Goal: Task Accomplishment & Management: Complete application form

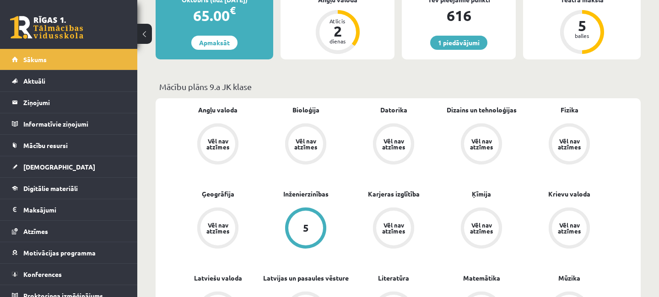
scroll to position [346, 0]
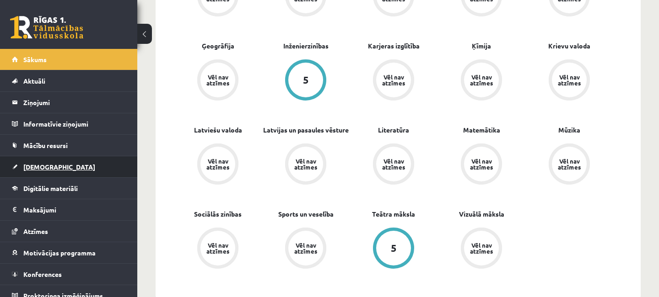
click at [41, 169] on span "[DEMOGRAPHIC_DATA]" at bounding box center [59, 167] width 72 height 8
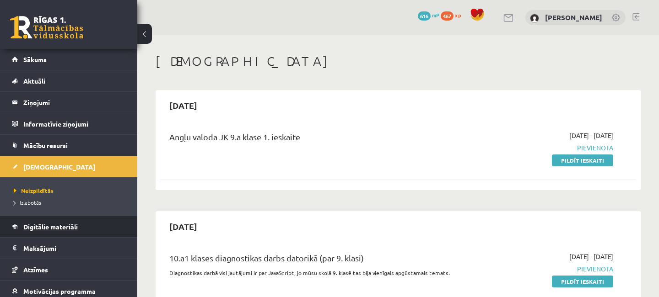
click at [75, 228] on span "Digitālie materiāli" at bounding box center [50, 227] width 54 height 8
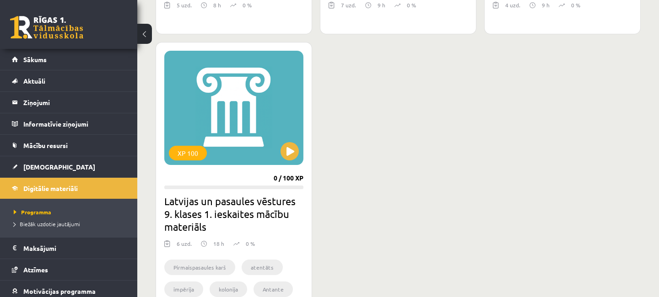
scroll to position [692, 0]
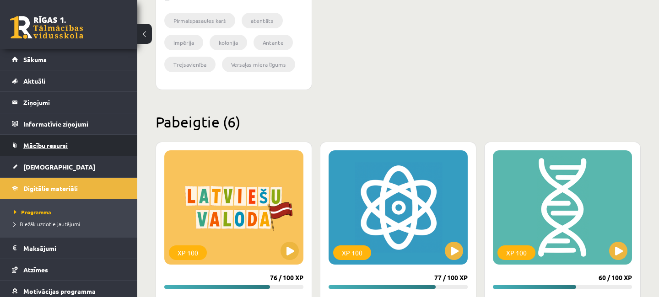
click at [59, 145] on span "Mācību resursi" at bounding box center [45, 145] width 44 height 8
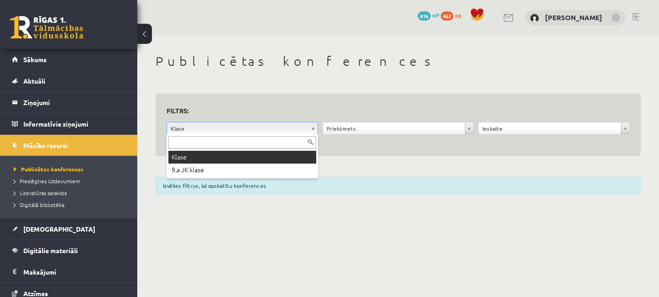
click at [312, 128] on body "1 Dāvanas 616 mP 467 xp Maikls Juganovs Sākums Aktuāli Kā mācīties eSKOLĀ Konta…" at bounding box center [329, 148] width 659 height 297
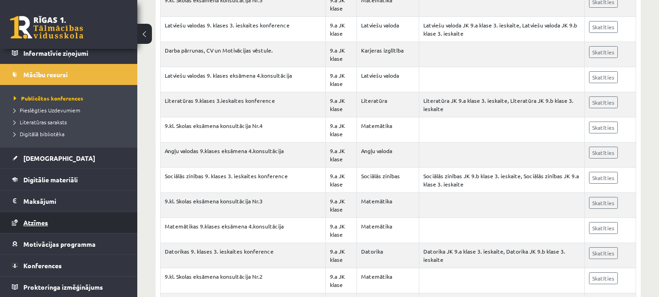
scroll to position [71, 0]
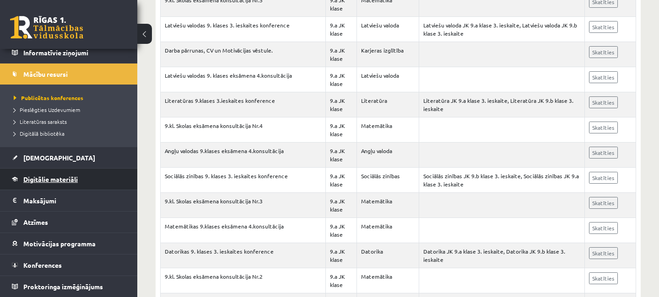
click at [56, 181] on span "Digitālie materiāli" at bounding box center [50, 179] width 54 height 8
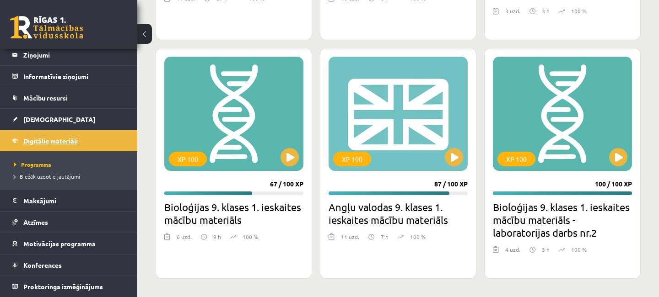
scroll to position [48, 0]
click at [455, 154] on button at bounding box center [454, 157] width 18 height 18
click at [412, 139] on div "XP 100" at bounding box center [397, 114] width 139 height 114
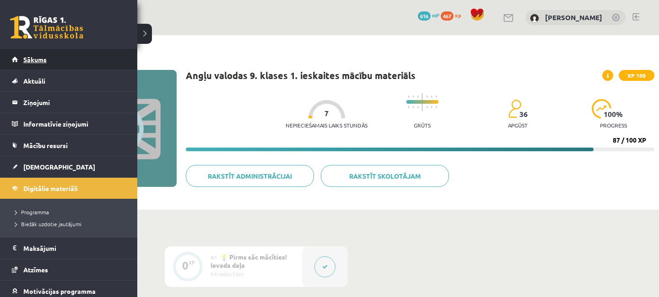
click at [38, 60] on span "Sākums" at bounding box center [34, 59] width 23 height 8
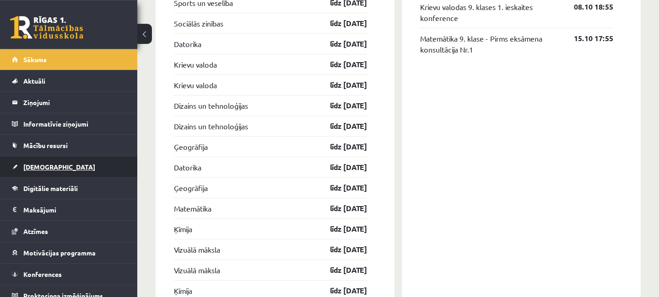
scroll to position [1235, 0]
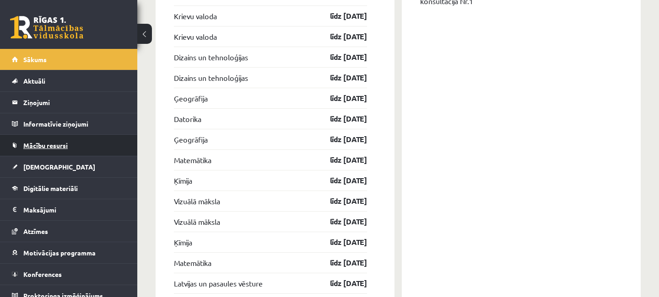
click at [50, 146] on span "Mācību resursi" at bounding box center [45, 145] width 44 height 8
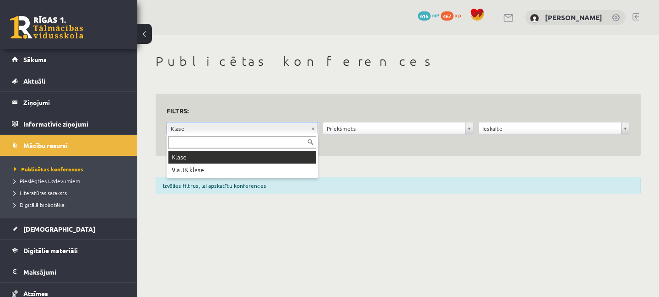
click at [312, 127] on body "1 Dāvanas 616 mP 467 xp Maikls Juganovs Sākums Aktuāli Kā mācīties eSKOLĀ Konta…" at bounding box center [329, 148] width 659 height 297
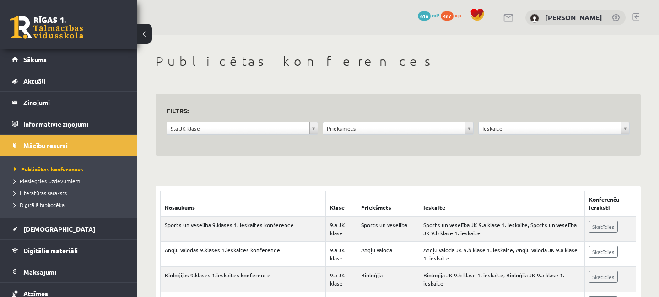
click at [467, 129] on body "0 Dāvanas 616 mP 467 xp [PERSON_NAME] Sākums Aktuāli Kā mācīties eSKOLĀ Kontakt…" at bounding box center [329, 148] width 659 height 297
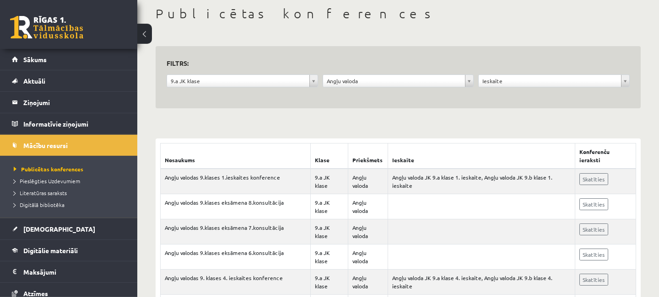
scroll to position [49, 0]
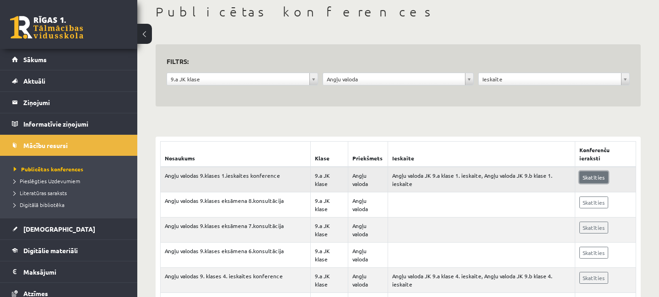
click at [593, 176] on link "Skatīties" at bounding box center [593, 178] width 29 height 12
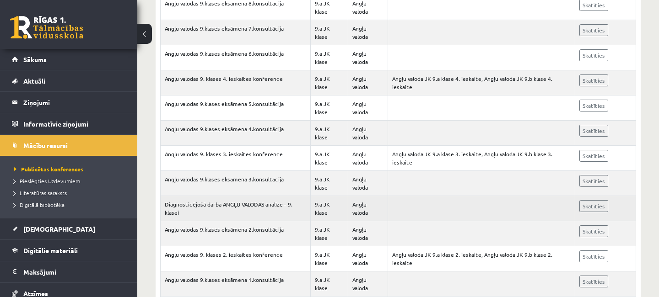
scroll to position [301, 0]
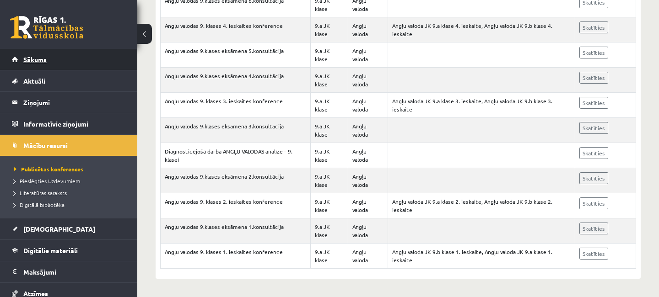
click at [38, 60] on span "Sākums" at bounding box center [34, 59] width 23 height 8
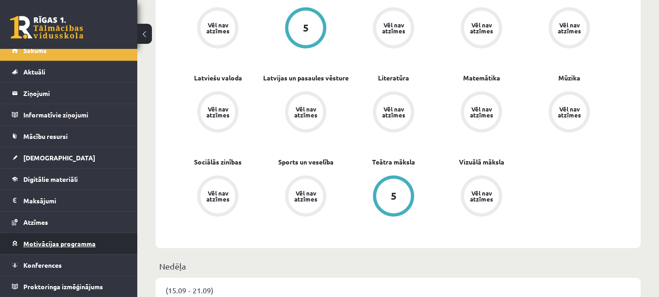
scroll to position [445, 0]
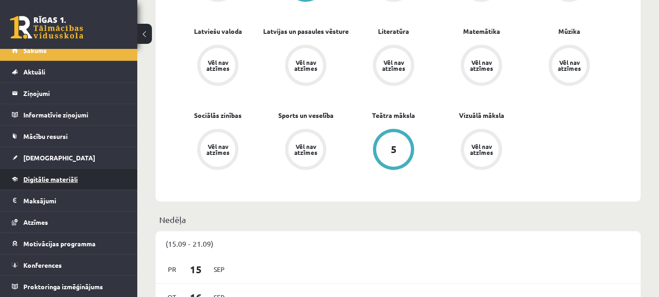
click at [59, 178] on span "Digitālie materiāli" at bounding box center [50, 179] width 54 height 8
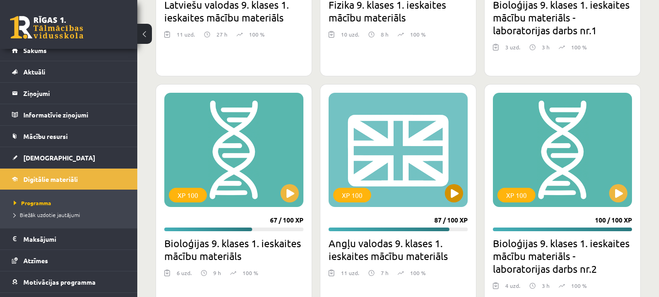
scroll to position [1024, 0]
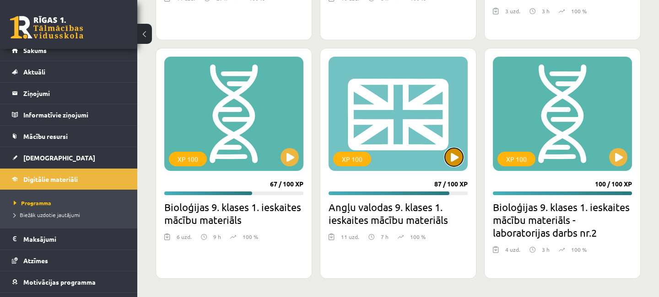
click at [451, 155] on button at bounding box center [454, 157] width 18 height 18
click at [377, 163] on div "XP 100" at bounding box center [397, 114] width 139 height 114
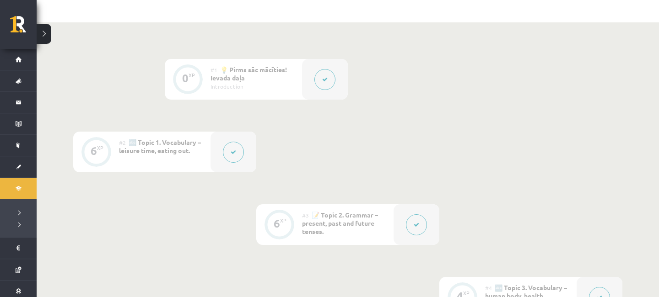
scroll to position [198, 0]
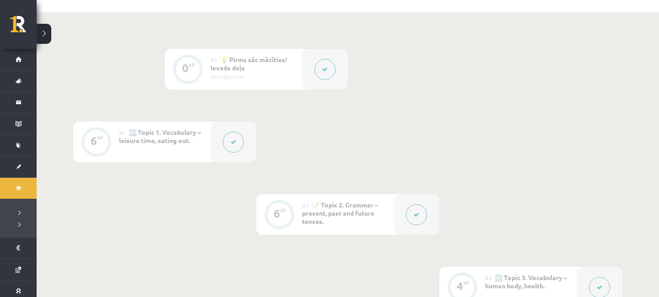
click at [235, 143] on icon at bounding box center [233, 142] width 5 height 5
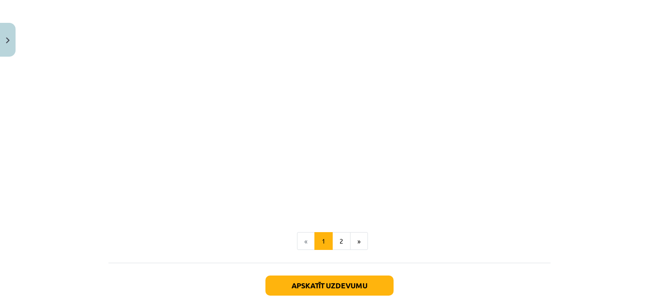
scroll to position [596, 0]
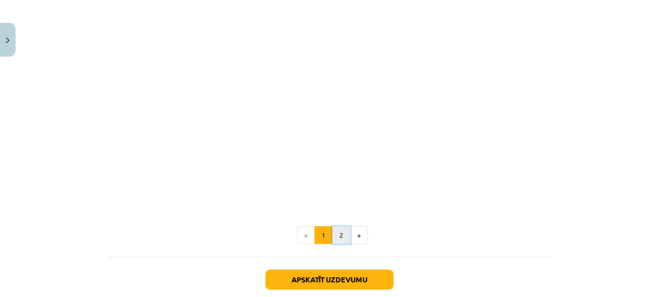
click at [341, 234] on button "2" at bounding box center [341, 235] width 18 height 18
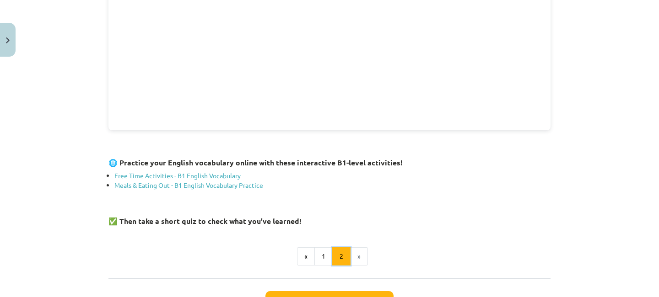
scroll to position [240, 0]
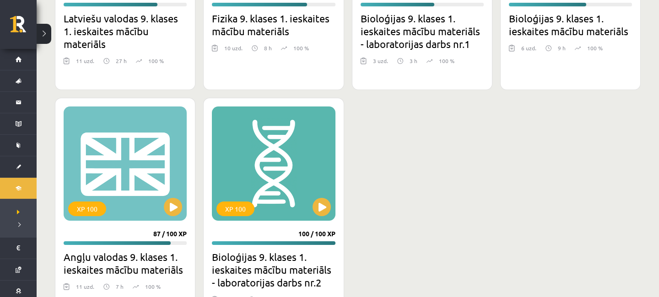
scroll to position [798, 0]
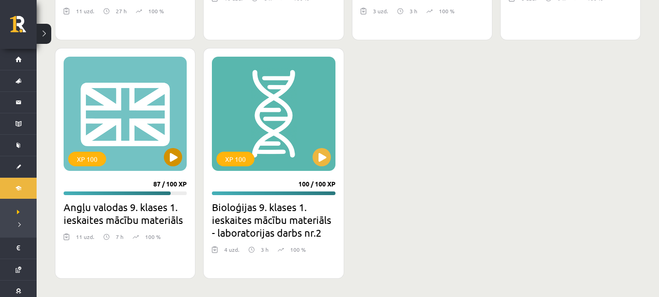
click at [144, 157] on div "XP 100" at bounding box center [125, 114] width 123 height 114
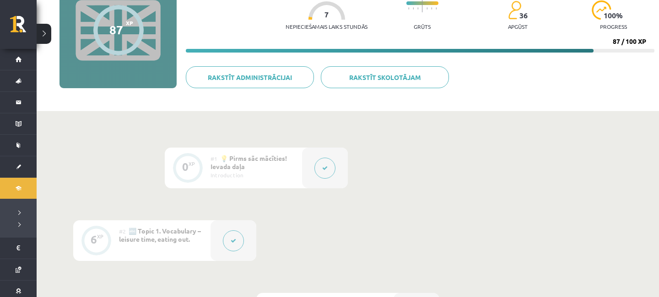
scroll to position [247, 0]
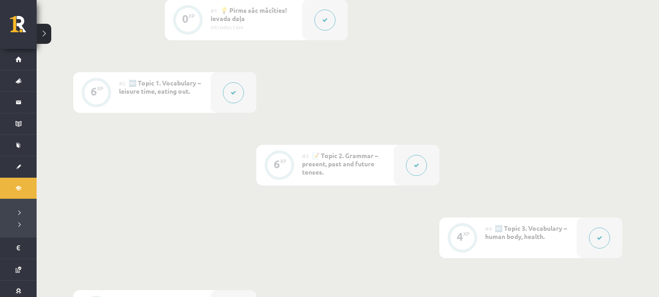
click at [417, 165] on icon at bounding box center [416, 165] width 5 height 5
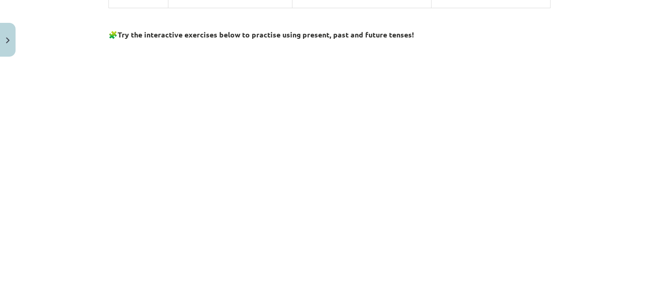
scroll to position [979, 0]
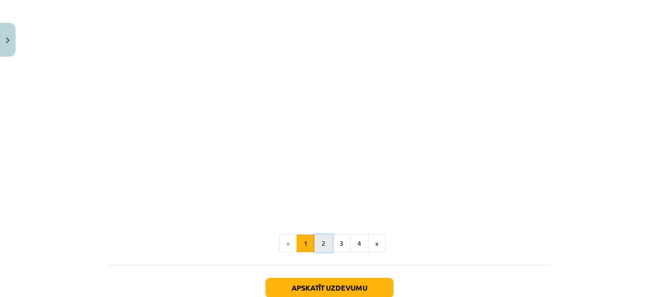
click at [324, 239] on button "2" at bounding box center [323, 244] width 18 height 18
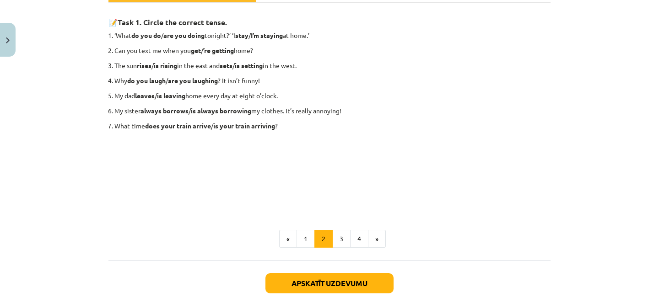
scroll to position [128, 0]
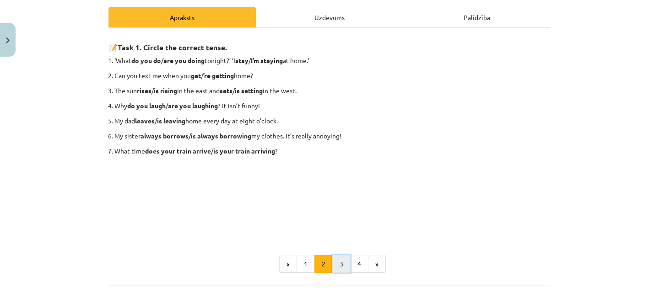
click at [339, 265] on button "3" at bounding box center [341, 264] width 18 height 18
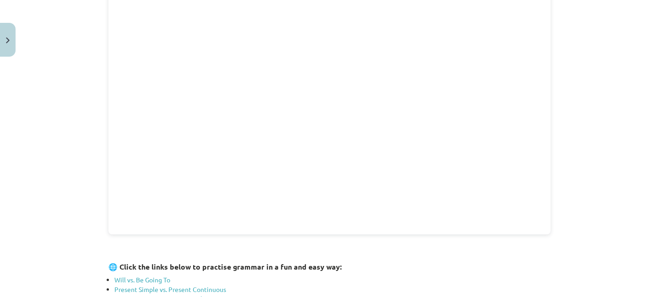
scroll to position [206, 0]
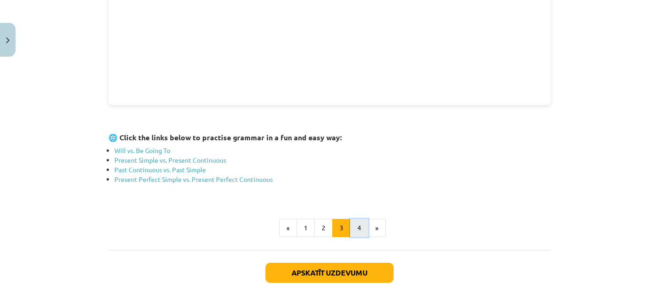
click at [363, 231] on button "4" at bounding box center [359, 228] width 18 height 18
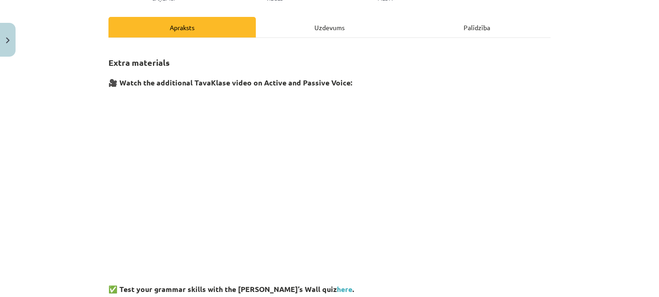
scroll to position [0, 0]
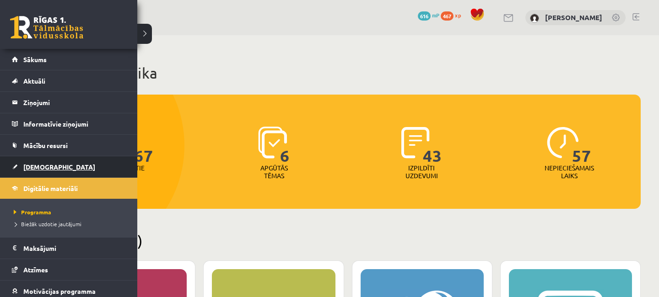
click at [47, 171] on span "[DEMOGRAPHIC_DATA]" at bounding box center [59, 167] width 72 height 8
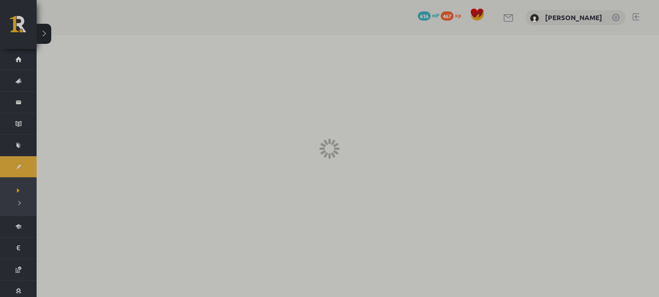
scroll to position [9, 0]
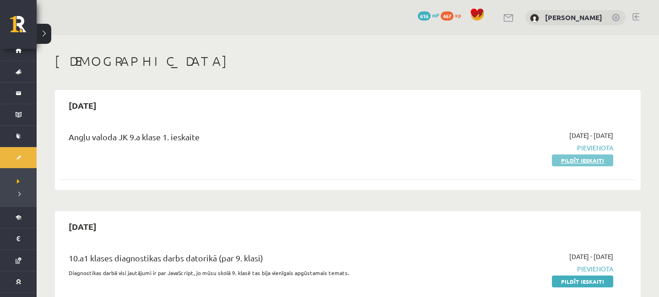
click at [591, 159] on link "Pildīt ieskaiti" at bounding box center [582, 161] width 61 height 12
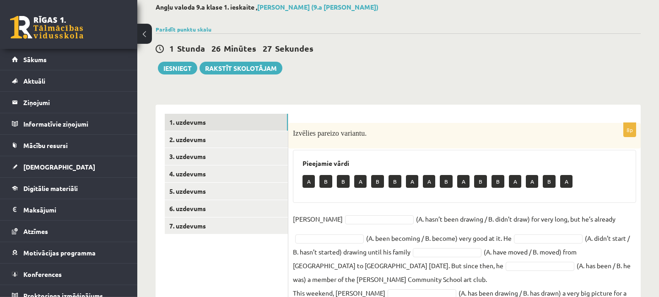
scroll to position [49, 0]
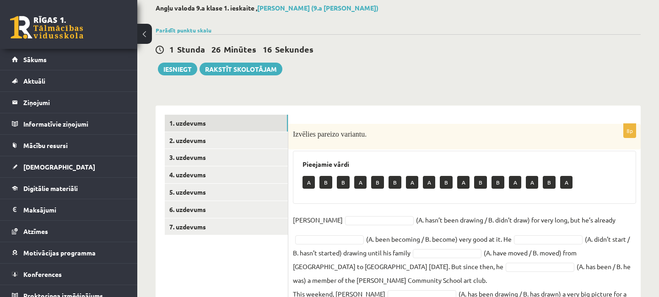
click at [343, 218] on body "0 Dāvanas 616 mP 467 xp Maikls Juganovs Sākums Aktuāli Kā mācīties eSKOLĀ Konta…" at bounding box center [329, 99] width 659 height 297
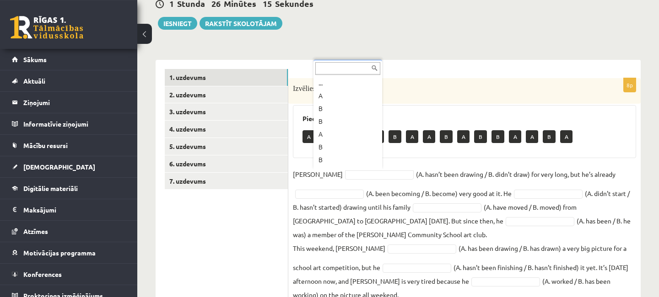
scroll to position [99, 0]
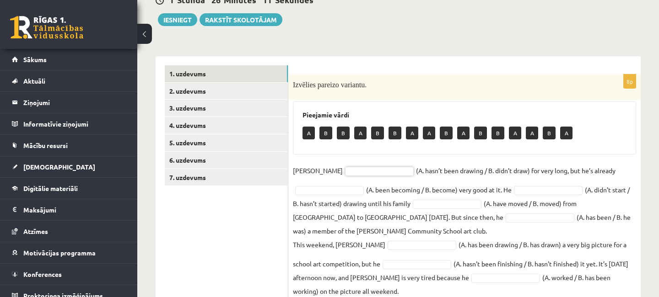
click at [273, 199] on body "0 Dāvanas 616 mP 467 xp Maikls Juganovs Sākums Aktuāli Kā mācīties eSKOLĀ Konta…" at bounding box center [329, 49] width 659 height 297
click at [348, 170] on body "0 Dāvanas 616 mP 467 xp Maikls Juganovs Sākums Aktuāli Kā mācīties eSKOLĀ Konta…" at bounding box center [329, 49] width 659 height 297
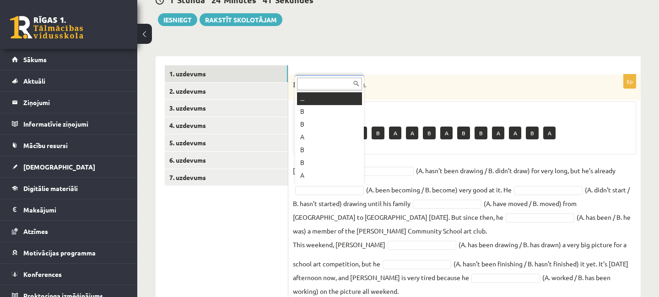
click at [338, 193] on body "0 Dāvanas 616 mP 467 xp Maikls Juganovs Sākums Aktuāli Kā mācīties eSKOLĀ Konta…" at bounding box center [329, 49] width 659 height 297
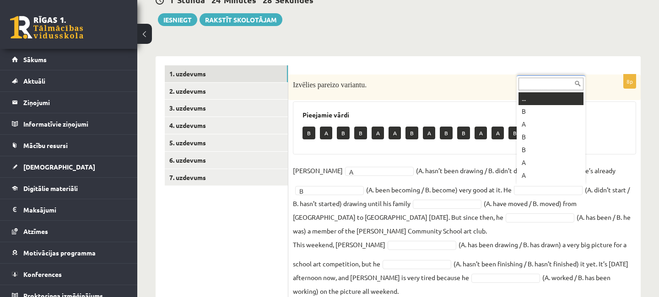
click at [541, 190] on body "0 Dāvanas 616 mP 467 xp Maikls Juganovs Sākums Aktuāli Kā mācīties eSKOLĀ Konta…" at bounding box center [329, 49] width 659 height 297
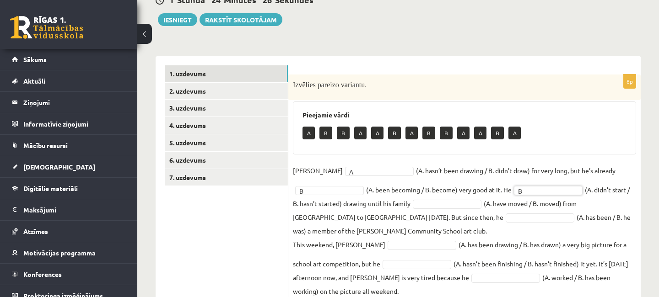
click at [556, 188] on body "0 Dāvanas 616 mP 467 xp Maikls Juganovs Sākums Aktuāli Kā mācīties eSKOLĀ Konta…" at bounding box center [329, 49] width 659 height 297
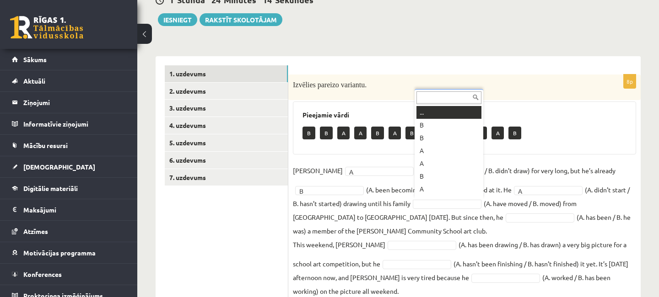
click at [447, 199] on body "0 Dāvanas 616 mP 467 xp Maikls Juganovs Sākums Aktuāli Kā mācīties eSKOLĀ Konta…" at bounding box center [329, 49] width 659 height 297
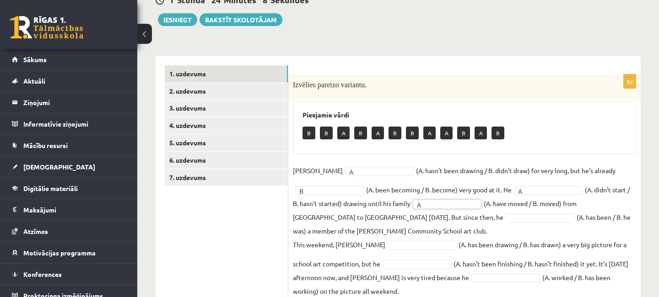
click at [443, 199] on body "0 Dāvanas 616 mP 467 xp Maikls Juganovs Sākums Aktuāli Kā mācīties eSKOLĀ Konta…" at bounding box center [329, 49] width 659 height 297
click at [429, 199] on body "0 Dāvanas 616 mP 467 xp Maikls Juganovs Sākums Aktuāli Kā mācīties eSKOLĀ Konta…" at bounding box center [329, 49] width 659 height 297
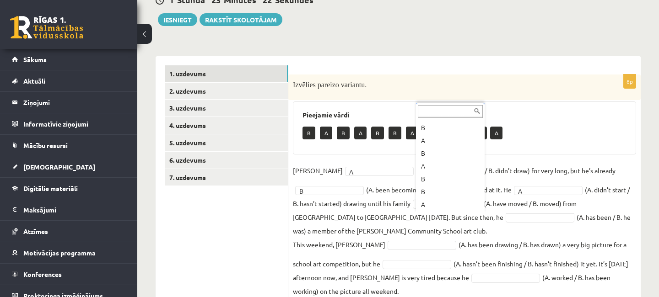
click at [240, 199] on body "0 Dāvanas 616 mP 467 xp Maikls Juganovs Sākums Aktuāli Kā mācīties eSKOLĀ Konta…" at bounding box center [329, 49] width 659 height 297
click at [458, 199] on body "0 Dāvanas 616 mP 467 xp Maikls Juganovs Sākums Aktuāli Kā mācīties eSKOLĀ Konta…" at bounding box center [329, 49] width 659 height 297
drag, startPoint x: 449, startPoint y: 164, endPoint x: 452, endPoint y: 169, distance: 5.5
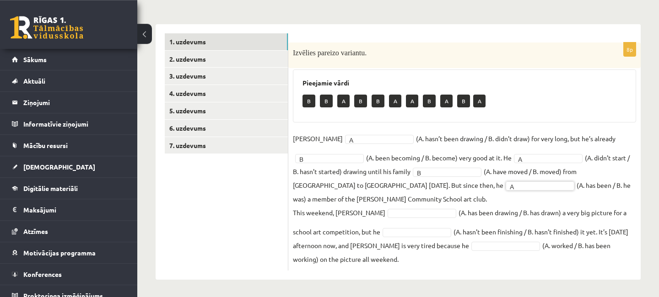
scroll to position [131, 0]
click at [405, 166] on body "0 Dāvanas 616 mP 467 xp Maikls Juganovs Sākums Aktuāli Kā mācīties eSKOLĀ Konta…" at bounding box center [329, 17] width 659 height 297
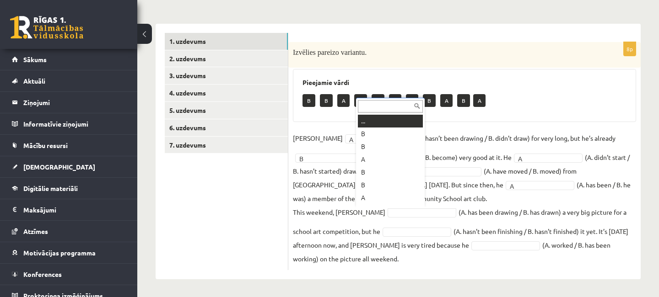
click at [478, 166] on body "0 Dāvanas 616 mP 467 xp Maikls Juganovs Sākums Aktuāli Kā mācīties eSKOLĀ Konta…" at bounding box center [329, 17] width 659 height 297
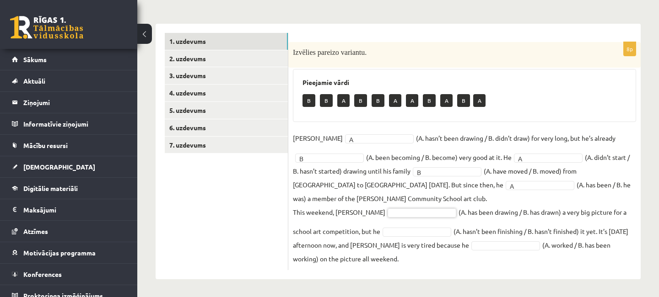
click at [388, 166] on body "0 Dāvanas 616 mP 467 xp Maikls Juganovs Sākums Aktuāli Kā mācīties eSKOLĀ Konta…" at bounding box center [329, 17] width 659 height 297
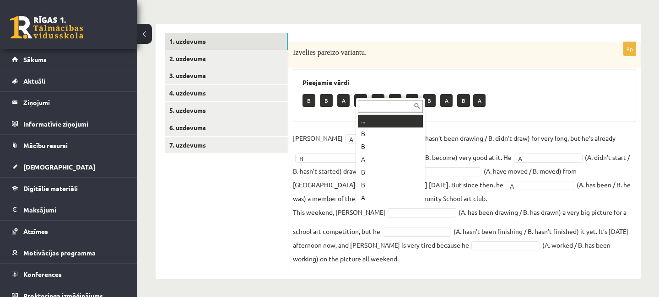
scroll to position [11, 0]
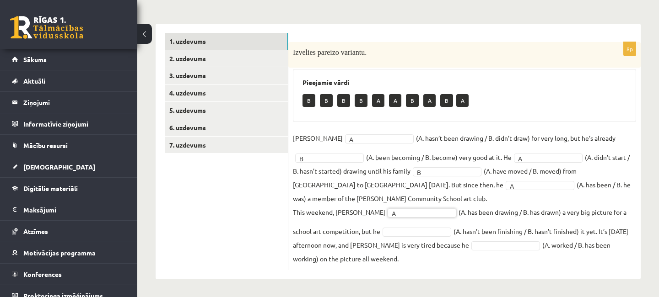
click at [378, 166] on body "0 Dāvanas 616 mP 467 xp Maikls Juganovs Sākums Aktuāli Kā mācīties eSKOLĀ Konta…" at bounding box center [329, 17] width 659 height 297
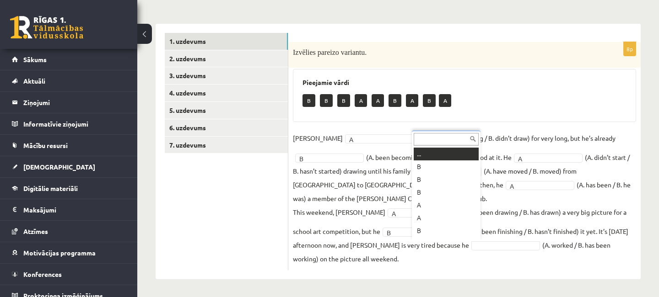
click at [464, 166] on body "0 Dāvanas 616 mP 467 xp Maikls Juganovs Sākums Aktuāli Kā mācīties eSKOLĀ Konta…" at bounding box center [329, 17] width 659 height 297
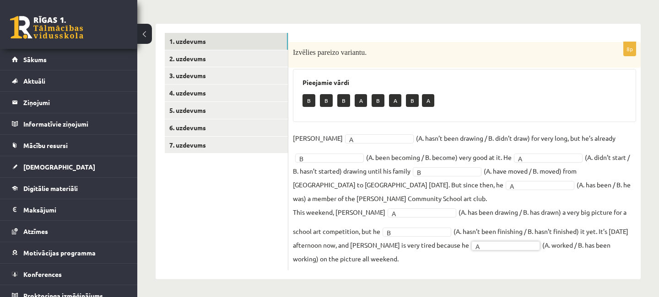
click at [462, 166] on body "0 Dāvanas 616 mP 467 xp Maikls Juganovs Sākums Aktuāli Kā mācīties eSKOLĀ Konta…" at bounding box center [329, 17] width 659 height 297
click at [460, 260] on fieldset "Danny A * (A. hasn’t been drawing / B. didn’t draw) for very long, but he’s alr…" at bounding box center [464, 198] width 343 height 135
click at [195, 59] on link "2. uzdevums" at bounding box center [226, 58] width 123 height 17
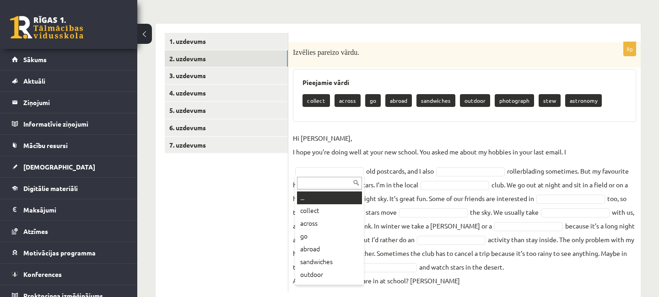
click at [331, 166] on body "0 Dāvanas 616 mP 467 xp Maikls Juganovs Sākums Aktuāli Kā mācīties eSKOLĀ Konta…" at bounding box center [329, 17] width 659 height 297
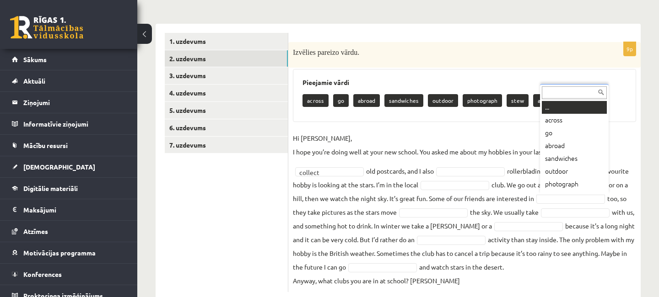
click at [567, 166] on body "0 Dāvanas 616 mP 467 xp Maikls Juganovs Sākums Aktuāli Kā mācīties eSKOLĀ Konta…" at bounding box center [329, 17] width 659 height 297
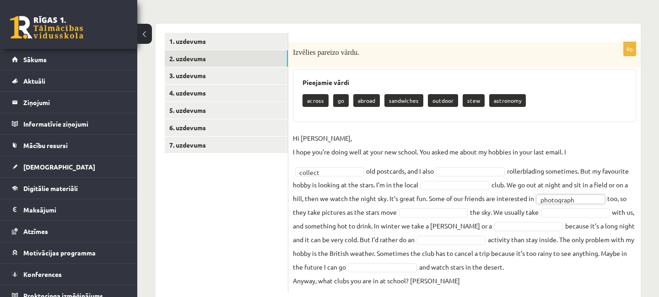
click at [463, 166] on body "0 Dāvanas 616 mP 467 xp Maikls Juganovs Sākums Aktuāli Kā mācīties eSKOLĀ Konta…" at bounding box center [329, 17] width 659 height 297
click at [430, 166] on body "0 Dāvanas 616 mP 467 xp Maikls Juganovs Sākums Aktuāli Kā mācīties eSKOLĀ Konta…" at bounding box center [329, 17] width 659 height 297
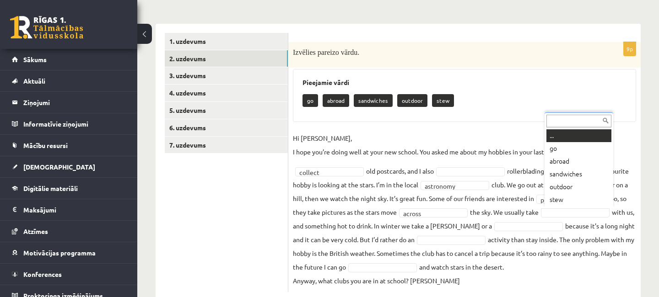
click at [563, 166] on body "0 Dāvanas 616 mP 467 xp Maikls Juganovs Sākums Aktuāli Kā mācīties eSKOLĀ Konta…" at bounding box center [329, 17] width 659 height 297
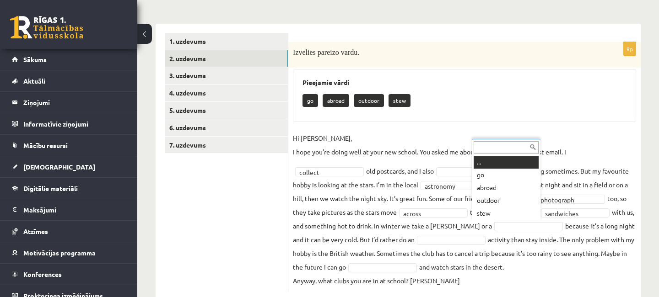
click at [485, 166] on body "0 Dāvanas 616 mP 467 xp Maikls Juganovs Sākums Aktuāli Kā mācīties eSKOLĀ Konta…" at bounding box center [329, 17] width 659 height 297
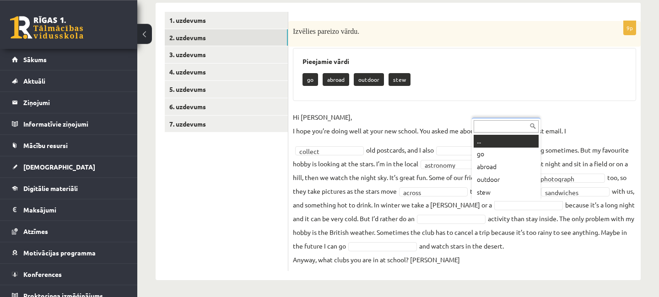
scroll to position [153, 0]
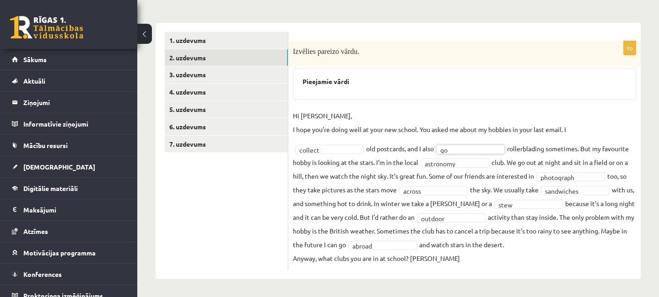
scroll to position [132, 0]
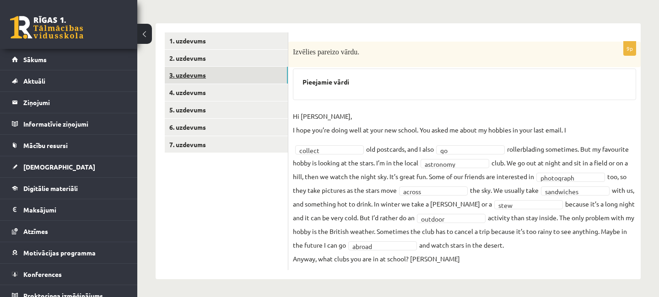
click at [200, 77] on link "3. uzdevums" at bounding box center [226, 75] width 123 height 17
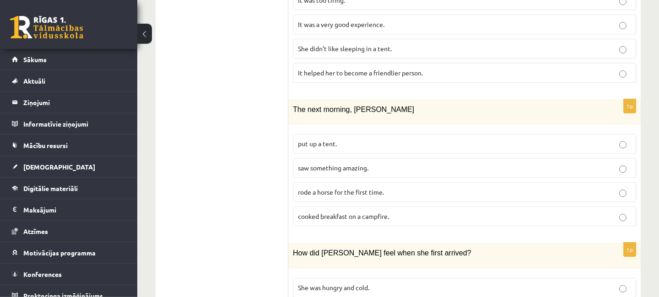
scroll to position [548, 0]
click at [618, 211] on p "cooked breakfast on a campfire." at bounding box center [464, 216] width 333 height 10
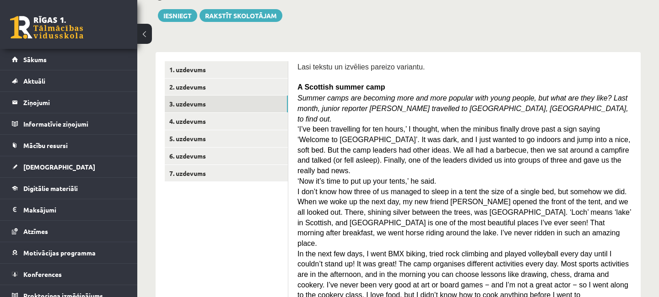
scroll to position [0, 0]
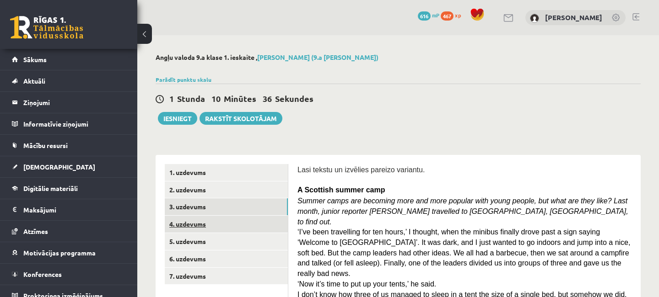
click at [196, 226] on link "4. uzdevums" at bounding box center [226, 224] width 123 height 17
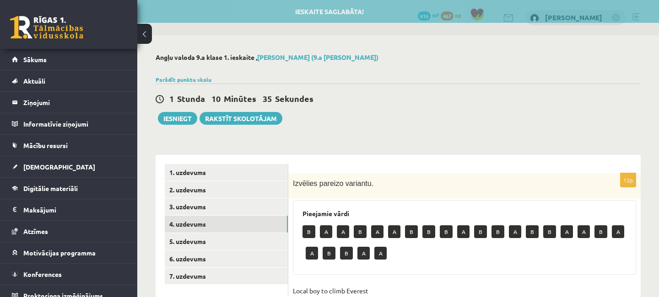
scroll to position [148, 0]
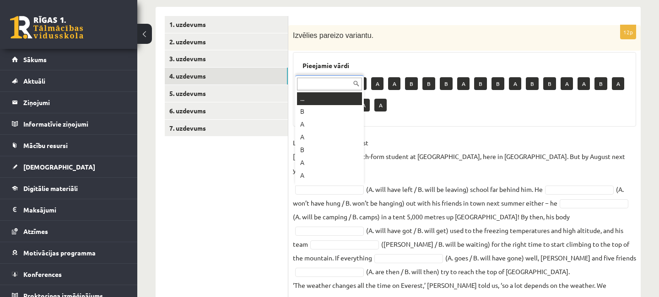
click at [340, 149] on body "0 Dāvanas 616 mP 467 xp Maikls Juganovs Sākums Aktuāli Kā mācīties eSKOLĀ Konta…" at bounding box center [329, 0] width 659 height 297
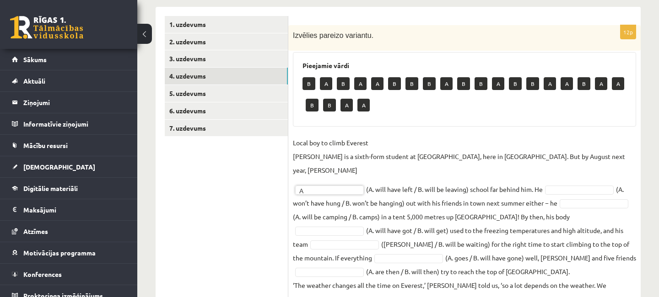
click at [569, 149] on body "0 Dāvanas 616 mP 467 xp Maikls Juganovs Sākums Aktuāli Kā mācīties eSKOLĀ Konta…" at bounding box center [329, 0] width 659 height 297
click at [571, 149] on body "0 Dāvanas 616 mP 467 xp Maikls Juganovs Sākums Aktuāli Kā mācīties eSKOLĀ Konta…" at bounding box center [329, 0] width 659 height 297
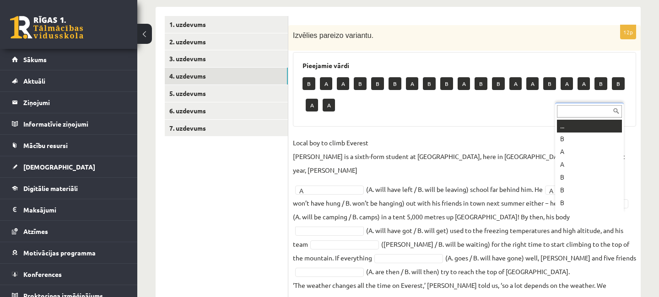
click at [564, 149] on body "0 Dāvanas 616 mP 467 xp Maikls Juganovs Sākums Aktuāli Kā mācīties eSKOLĀ Konta…" at bounding box center [329, 0] width 659 height 297
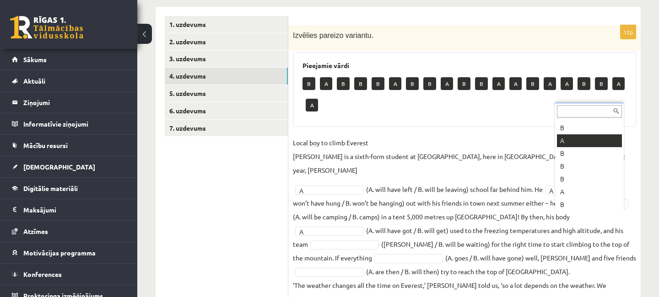
click at [561, 149] on body "0 Dāvanas 616 mP 467 xp Maikls Juganovs Sākums Aktuāli Kā mācīties eSKOLĀ Konta…" at bounding box center [329, 0] width 659 height 297
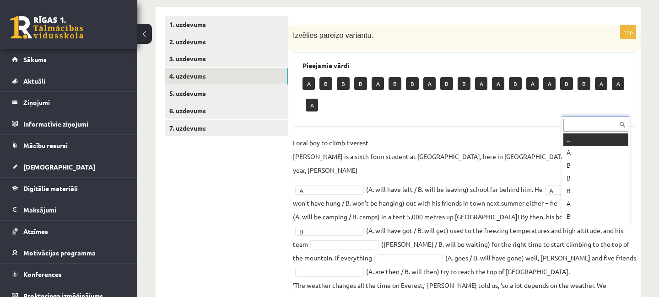
click at [569, 149] on body "0 Dāvanas 616 mP 467 xp Maikls Juganovs Sākums Aktuāli Kā mācīties eSKOLĀ Konta…" at bounding box center [329, 0] width 659 height 297
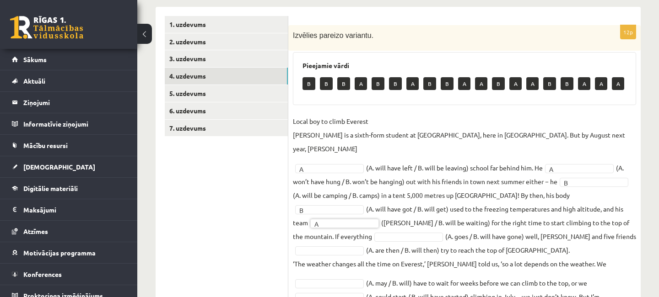
click at [341, 149] on body "0 Dāvanas 616 mP 467 xp Maikls Juganovs Sākums Aktuāli Kā mācīties eSKOLĀ Konta…" at bounding box center [329, 0] width 659 height 297
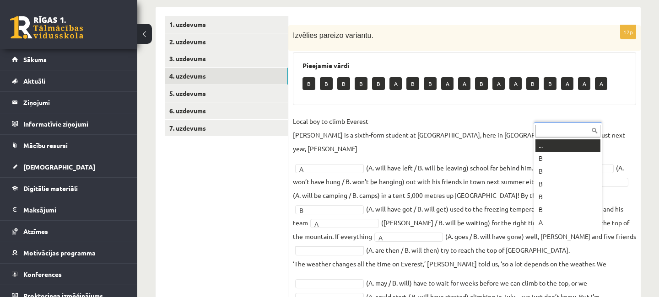
click at [539, 149] on body "0 Dāvanas 616 mP 467 xp Maikls Juganovs Sākums Aktuāli Kā mācīties eSKOLĀ Konta…" at bounding box center [329, 0] width 659 height 297
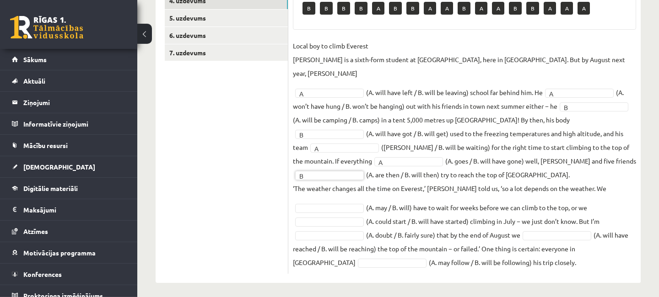
scroll to position [228, 0]
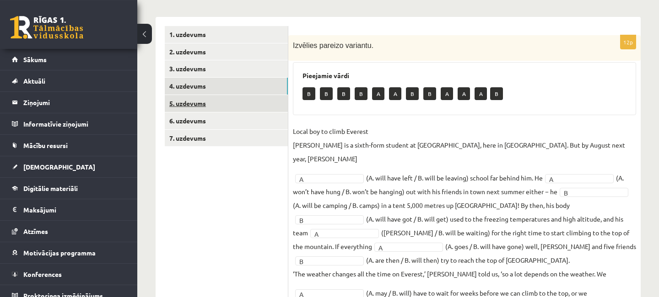
scroll to position [129, 0]
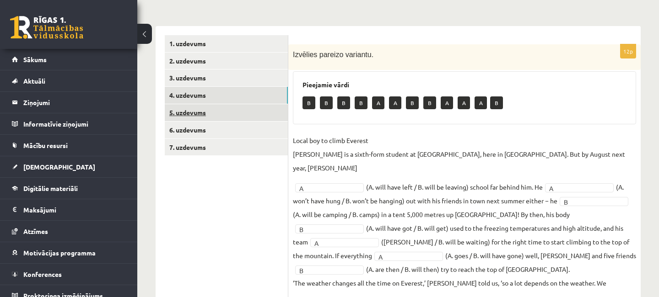
click at [188, 113] on link "5. uzdevums" at bounding box center [226, 112] width 123 height 17
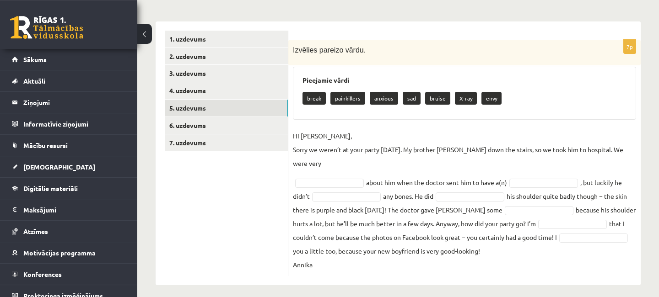
scroll to position [140, 0]
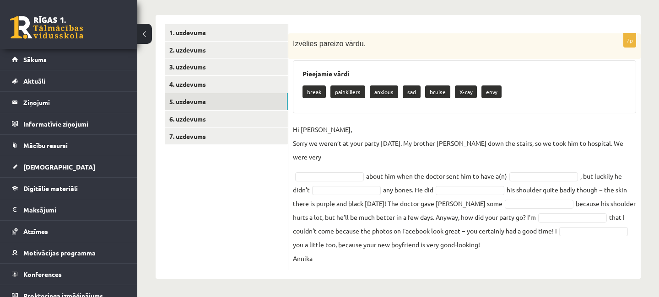
click at [326, 157] on body "0 Dāvanas 616 mP 467 xp Maikls Juganovs Sākums Aktuāli Kā mācīties eSKOLĀ Konta…" at bounding box center [329, 8] width 659 height 297
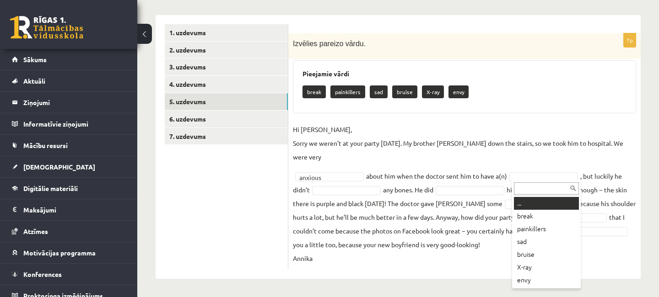
click at [557, 157] on body "0 Dāvanas 616 mP 467 xp Maikls Juganovs Sākums Aktuāli Kā mācīties eSKOLĀ Konta…" at bounding box center [329, 8] width 659 height 297
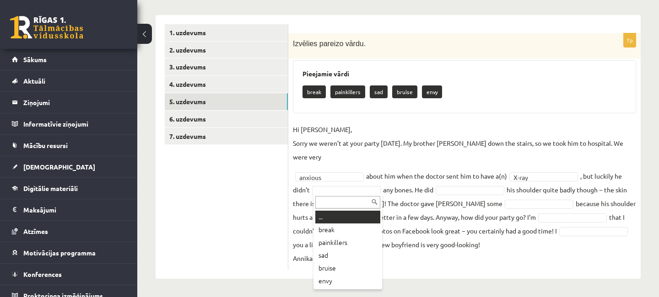
click at [352, 157] on body "0 Dāvanas 616 mP 467 xp Maikls Juganovs Sākums Aktuāli Kā mācīties eSKOLĀ Konta…" at bounding box center [329, 8] width 659 height 297
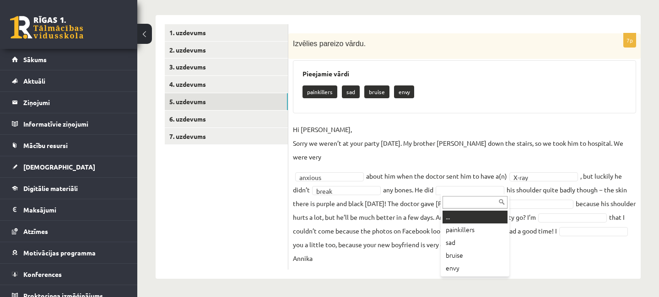
click at [457, 157] on body "0 Dāvanas 616 mP 467 xp Maikls Juganovs Sākums Aktuāli Kā mācīties eSKOLĀ Konta…" at bounding box center [329, 8] width 659 height 297
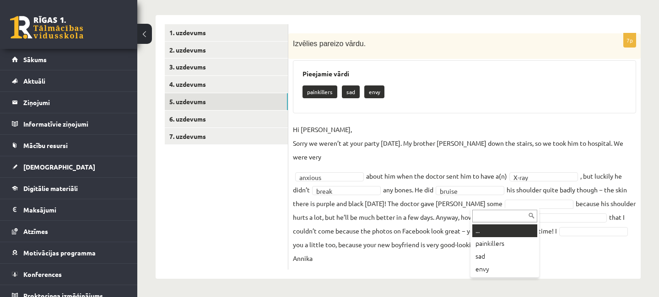
click at [498, 157] on body "0 Dāvanas 616 mP 467 xp Maikls Juganovs Sākums Aktuāli Kā mācīties eSKOLĀ Konta…" at bounding box center [329, 8] width 659 height 297
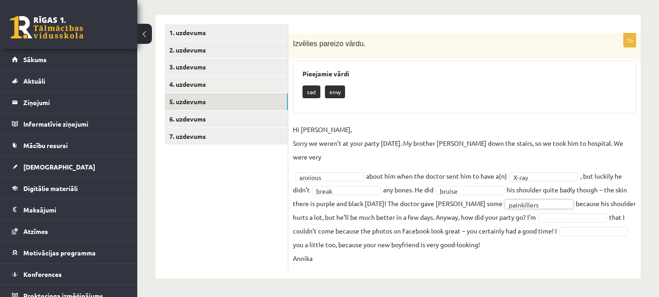
click at [542, 157] on body "0 Dāvanas 616 mP 467 xp Maikls Juganovs Sākums Aktuāli Kā mācīties eSKOLĀ Konta…" at bounding box center [329, 8] width 659 height 297
click at [555, 157] on body "0 Dāvanas 616 mP 467 xp Maikls Juganovs Sākums Aktuāli Kā mācīties eSKOLĀ Konta…" at bounding box center [329, 8] width 659 height 297
drag, startPoint x: 558, startPoint y: 268, endPoint x: 495, endPoint y: 253, distance: 63.9
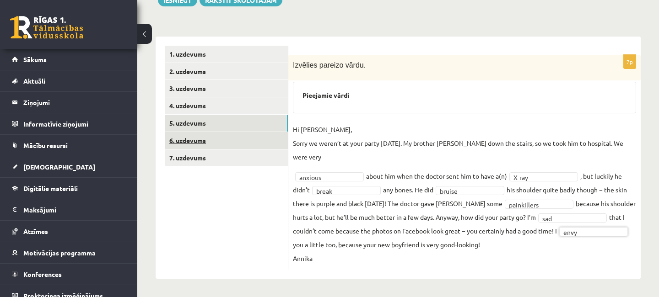
click at [206, 135] on link "6. uzdevums" at bounding box center [226, 140] width 123 height 17
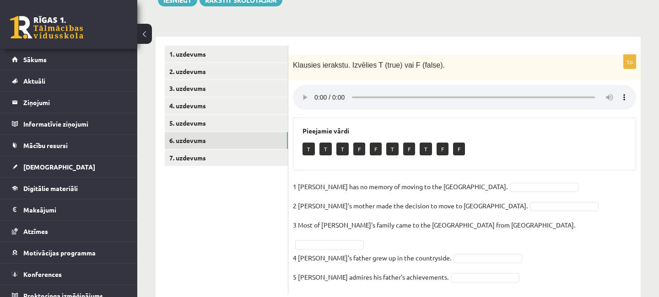
click at [468, 179] on body "0 Dāvanas 616 mP 467 xp Maikls Juganovs Sākums Aktuāli Kā mācīties eSKOLĀ Konta…" at bounding box center [329, 30] width 659 height 297
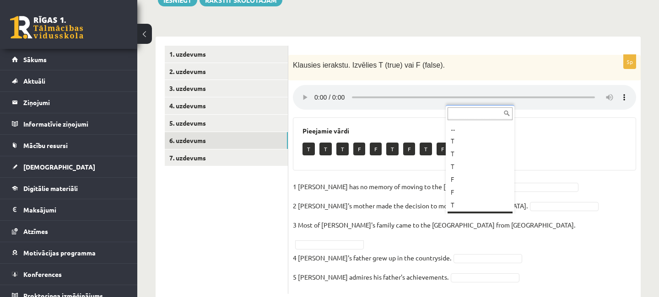
scroll to position [11, 0]
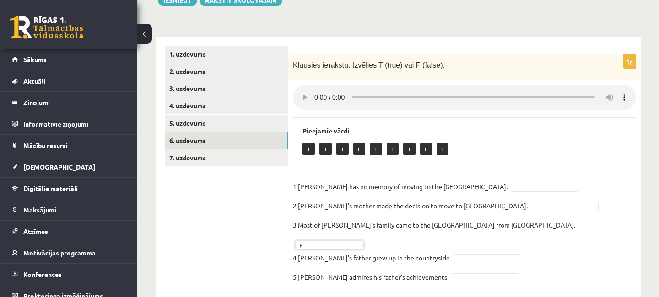
click at [469, 179] on body "0 Dāvanas 616 mP 467 xp Maikls Juganovs Sākums Aktuāli Kā mācīties eSKOLĀ Konta…" at bounding box center [329, 30] width 659 height 297
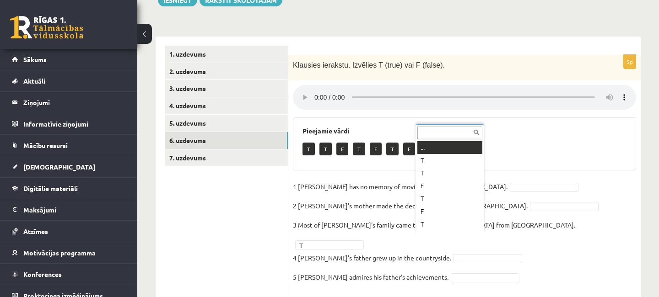
click at [429, 179] on body "0 Dāvanas 616 mP 467 xp Maikls Juganovs Sākums Aktuāli Kā mācīties eSKOLĀ Konta…" at bounding box center [329, 30] width 659 height 297
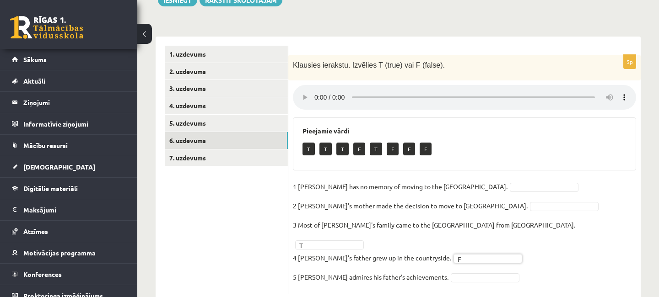
click at [426, 179] on body "0 Dāvanas 616 mP 467 xp Maikls Juganovs Sākums Aktuāli Kā mācīties eSKOLĀ Konta…" at bounding box center [329, 30] width 659 height 297
click at [468, 179] on body "0 Dāvanas 616 mP 467 xp Maikls Juganovs Sākums Aktuāli Kā mācīties eSKOLĀ Konta…" at bounding box center [329, 30] width 659 height 297
click at [425, 179] on body "0 Dāvanas 616 mP 467 xp Maikls Juganovs Sākums Aktuāli Kā mācīties eSKOLĀ Konta…" at bounding box center [329, 30] width 659 height 297
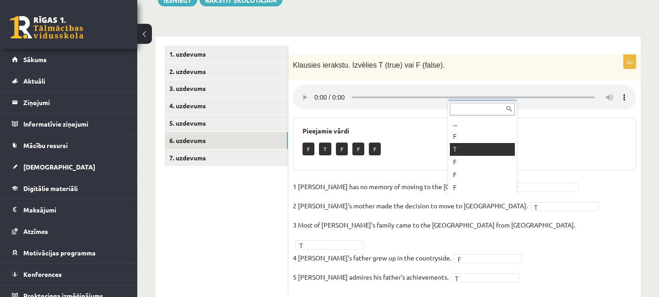
click at [468, 179] on body "0 Dāvanas 616 mP 467 xp Maikls Juganovs Sākums Aktuāli Kā mācīties eSKOLĀ Konta…" at bounding box center [329, 30] width 659 height 297
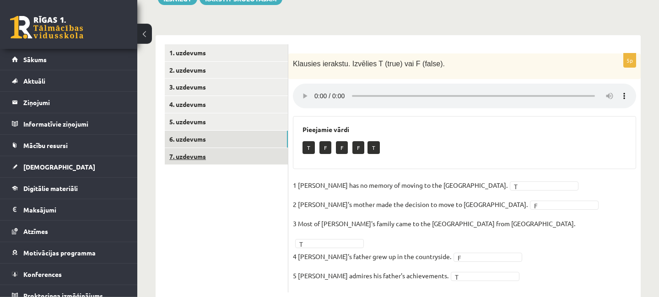
scroll to position [123, 0]
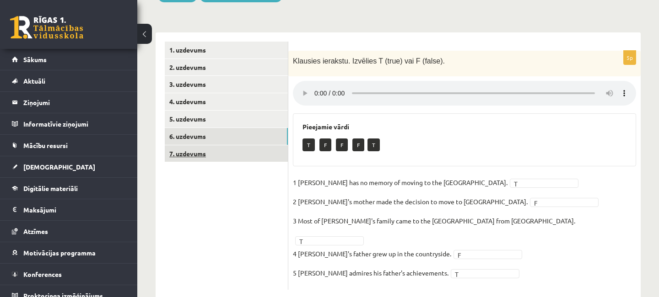
click at [205, 153] on link "7. uzdevums" at bounding box center [226, 153] width 123 height 17
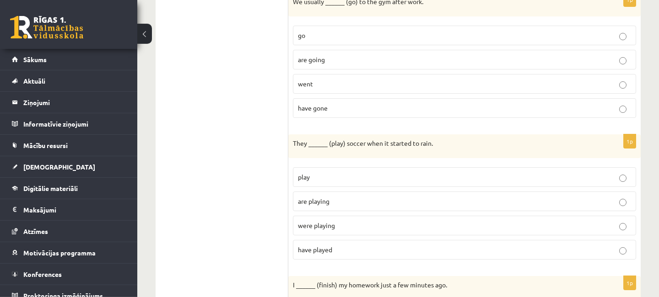
scroll to position [321, 0]
click at [618, 226] on p "were playing" at bounding box center [464, 227] width 333 height 10
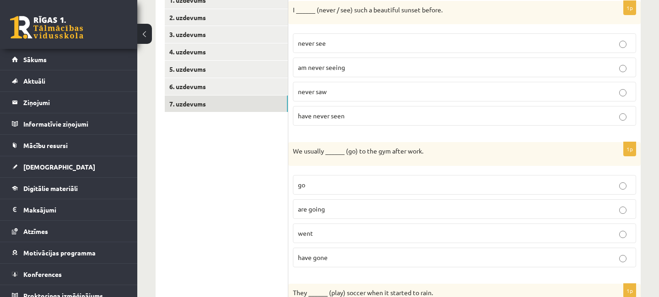
scroll to position [0, 0]
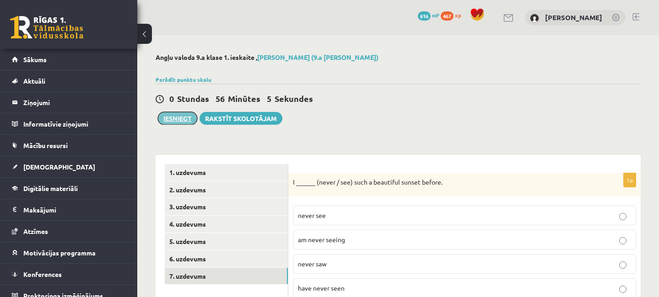
click at [183, 117] on button "Iesniegt" at bounding box center [177, 118] width 39 height 13
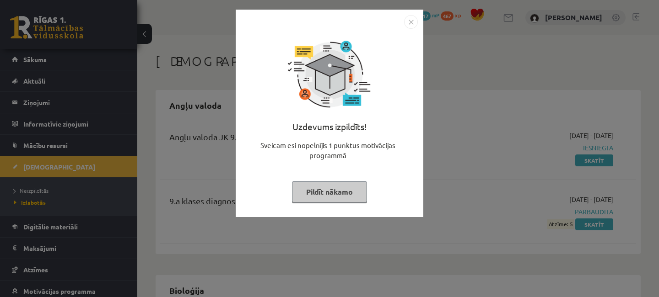
click at [353, 192] on button "Pildīt nākamo" at bounding box center [329, 192] width 75 height 21
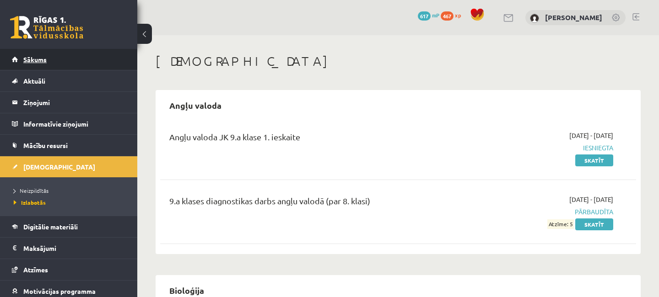
click at [40, 62] on span "Sākums" at bounding box center [34, 59] width 23 height 8
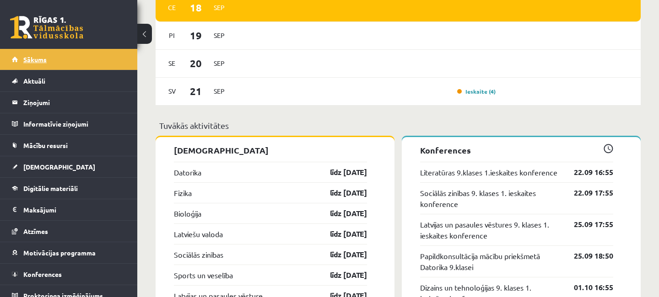
click at [35, 59] on span "Sākums" at bounding box center [34, 59] width 23 height 8
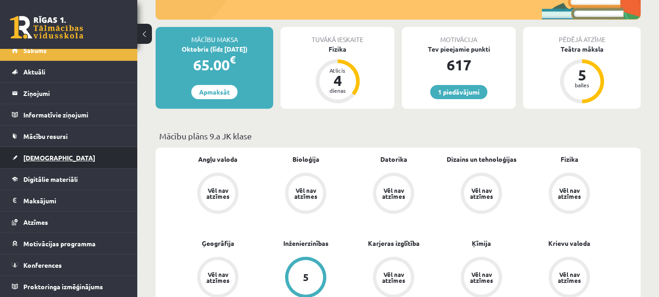
scroll to position [9, 0]
click at [47, 161] on span "[DEMOGRAPHIC_DATA]" at bounding box center [59, 158] width 72 height 8
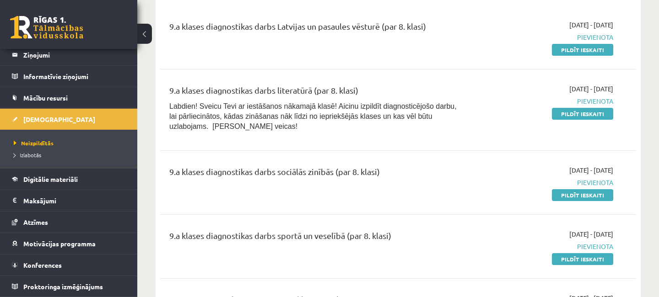
scroll to position [494, 0]
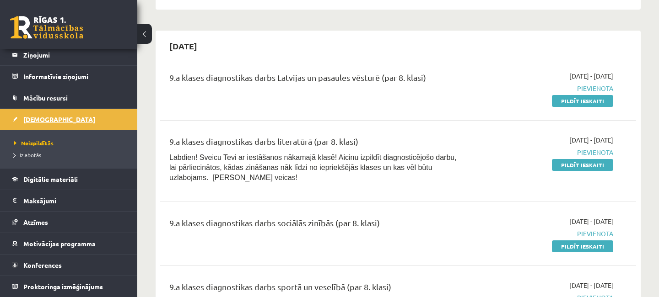
click at [43, 117] on span "[DEMOGRAPHIC_DATA]" at bounding box center [59, 119] width 72 height 8
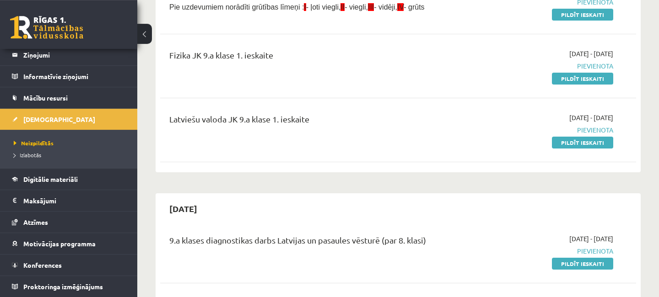
scroll to position [198, 0]
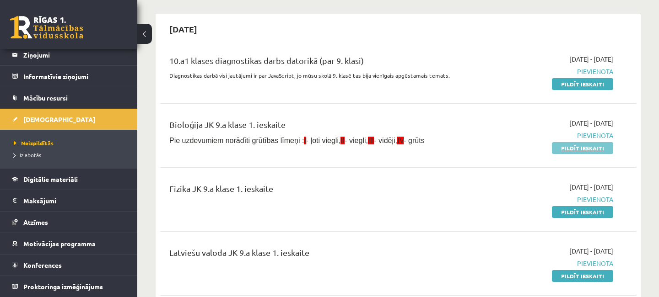
click at [591, 147] on link "Pildīt ieskaiti" at bounding box center [582, 148] width 61 height 12
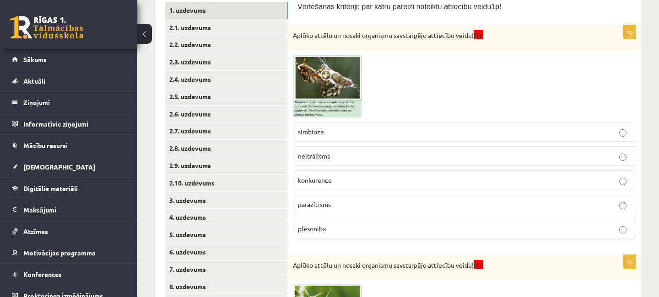
scroll to position [116, 0]
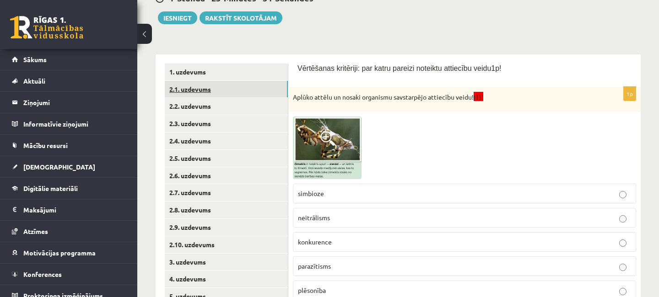
click at [218, 87] on link "2.1. uzdevums" at bounding box center [226, 89] width 123 height 17
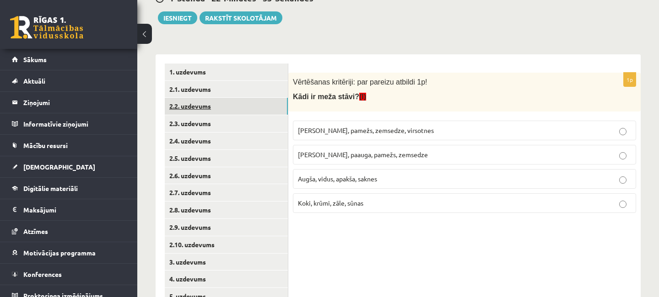
click at [208, 107] on link "2.2. uzdevums" at bounding box center [226, 106] width 123 height 17
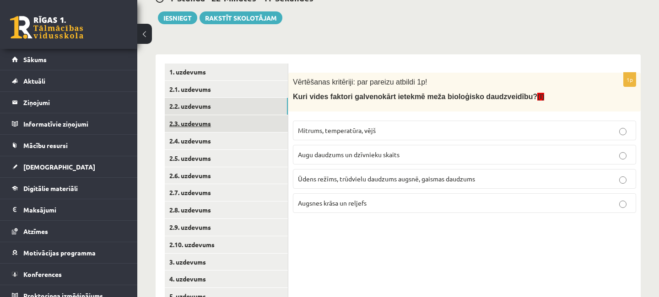
click at [197, 124] on link "2.3. uzdevums" at bounding box center [226, 123] width 123 height 17
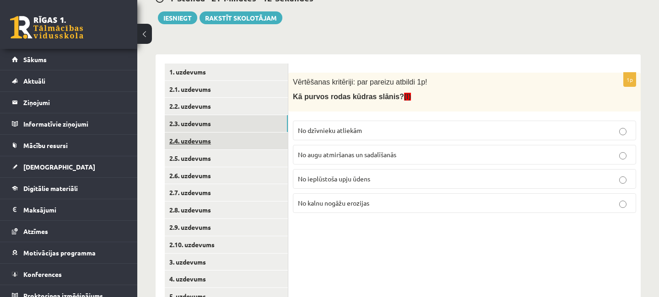
click at [199, 144] on link "2.4. uzdevums" at bounding box center [226, 141] width 123 height 17
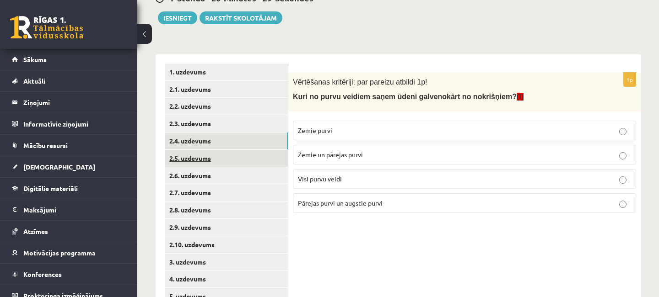
click at [211, 158] on link "2.5. uzdevums" at bounding box center [226, 158] width 123 height 17
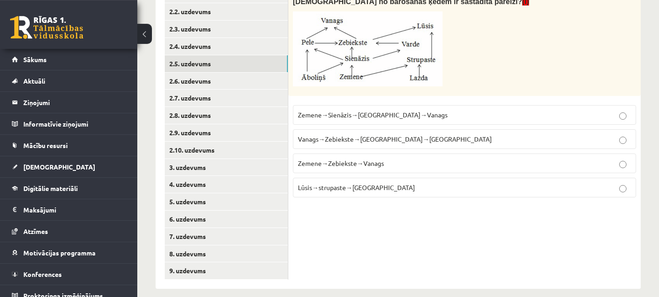
scroll to position [215, 0]
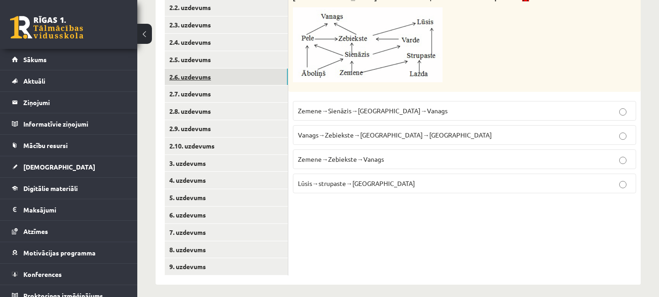
click at [218, 74] on link "2.6. uzdevums" at bounding box center [226, 77] width 123 height 17
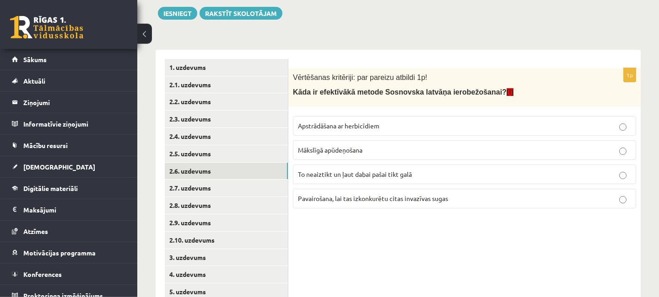
scroll to position [116, 0]
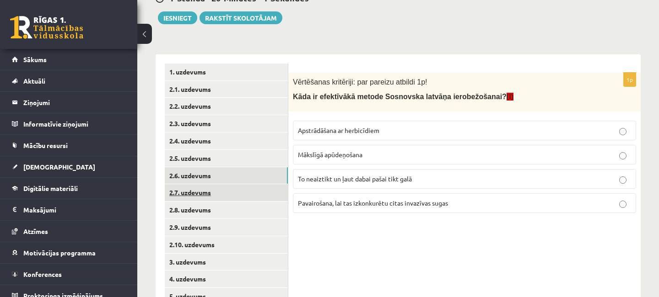
click at [194, 189] on link "2.7. uzdevums" at bounding box center [226, 192] width 123 height 17
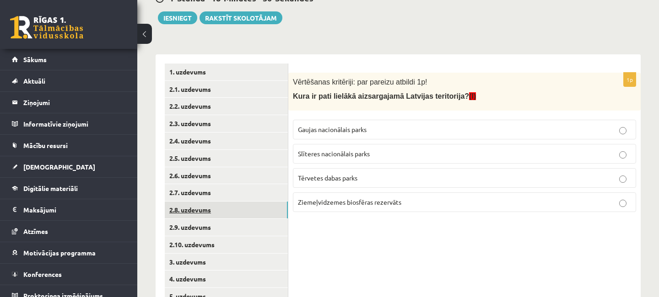
click at [204, 214] on link "2.8. uzdevums" at bounding box center [226, 210] width 123 height 17
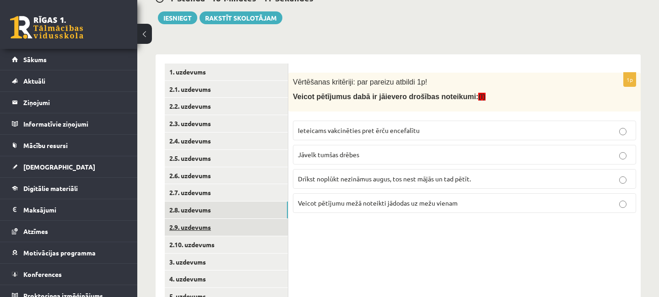
click at [210, 225] on link "2.9. uzdevums" at bounding box center [226, 227] width 123 height 17
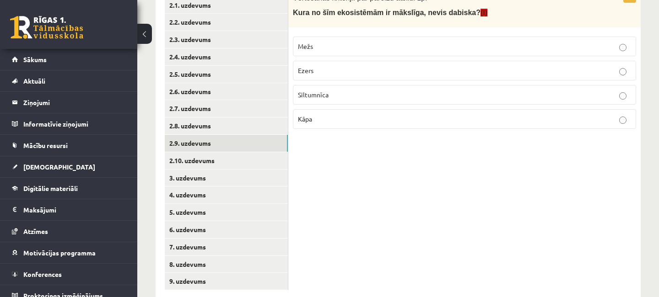
scroll to position [215, 0]
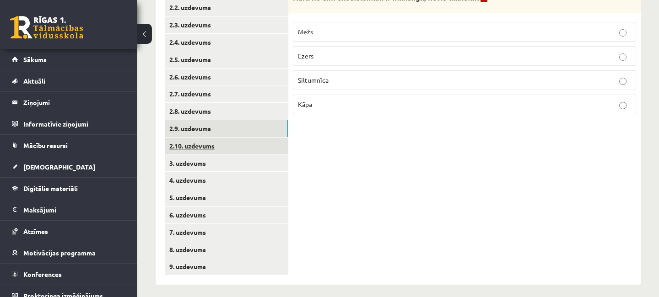
click at [206, 145] on link "2.10. uzdevums" at bounding box center [226, 146] width 123 height 17
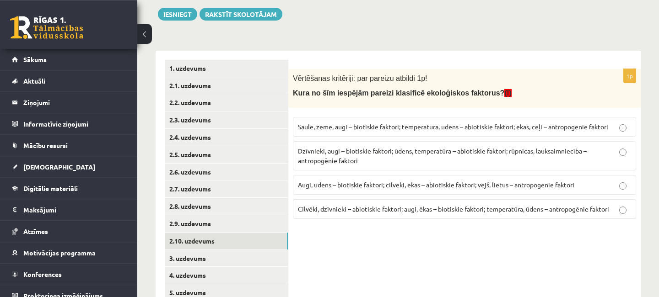
scroll to position [116, 0]
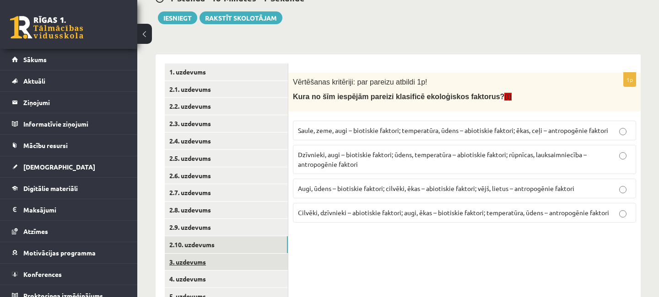
click at [221, 261] on link "3. uzdevums" at bounding box center [226, 262] width 123 height 17
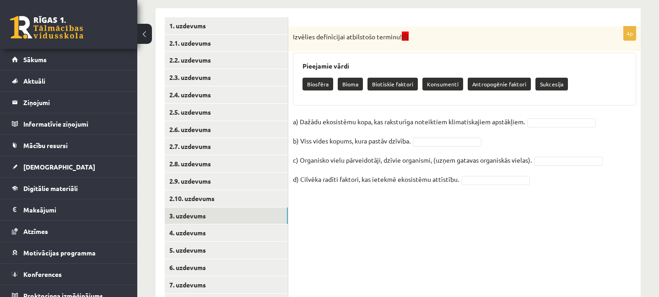
scroll to position [165, 0]
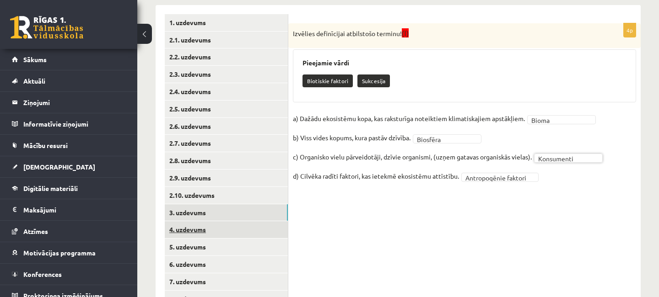
click at [221, 228] on link "4. uzdevums" at bounding box center [226, 229] width 123 height 17
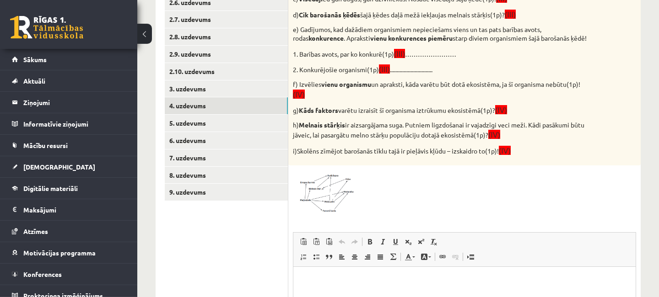
scroll to position [298, 0]
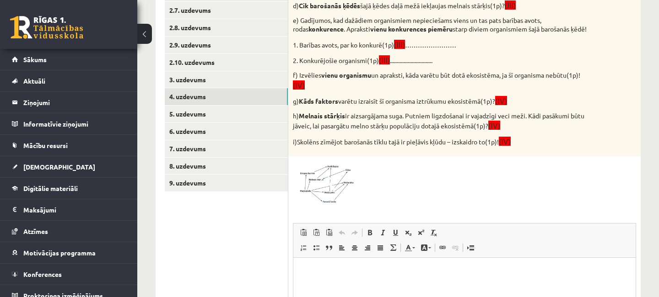
click at [334, 182] on span at bounding box center [327, 183] width 15 height 15
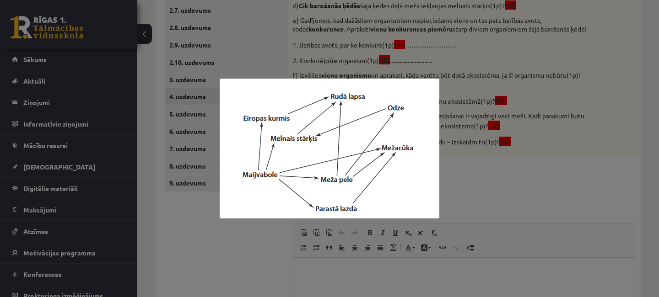
drag, startPoint x: 519, startPoint y: 182, endPoint x: 515, endPoint y: 178, distance: 5.5
click at [519, 182] on div at bounding box center [329, 148] width 659 height 297
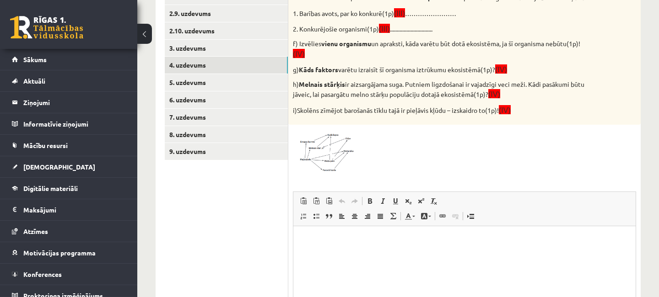
scroll to position [348, 0]
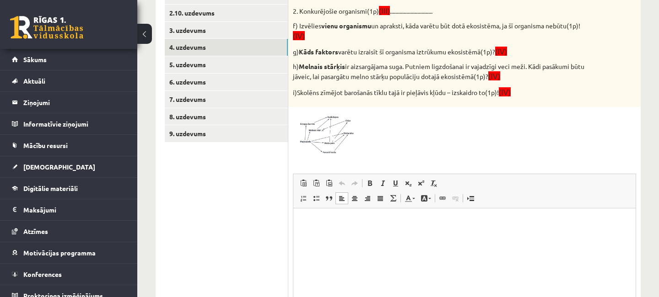
click at [334, 221] on p "Визуальный текстовый редактор, wiswyg-editor-user-answer-47024874504220" at bounding box center [464, 223] width 324 height 10
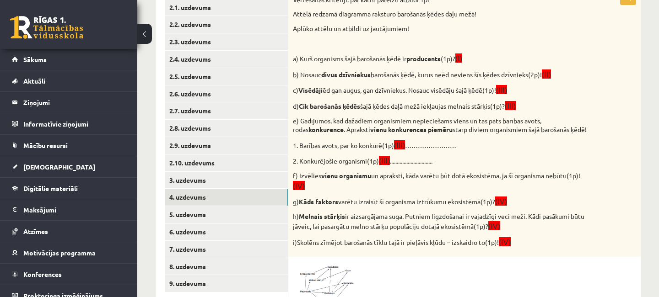
scroll to position [346, 0]
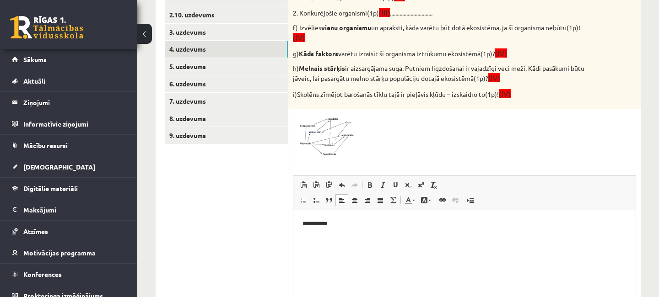
click at [306, 224] on p "**********" at bounding box center [464, 225] width 324 height 10
click at [346, 224] on p "**********" at bounding box center [464, 225] width 324 height 10
click at [327, 137] on span at bounding box center [327, 135] width 15 height 15
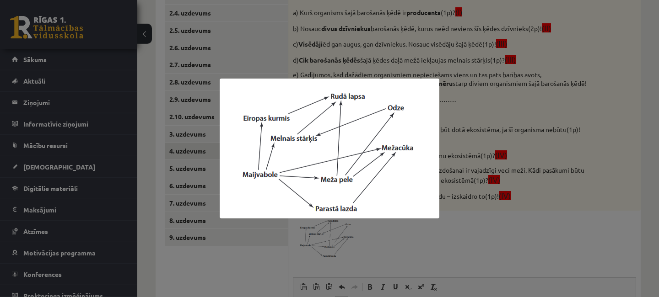
scroll to position [247, 0]
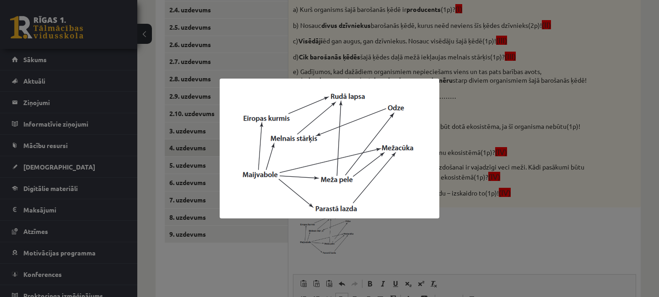
click at [477, 231] on div at bounding box center [329, 148] width 659 height 297
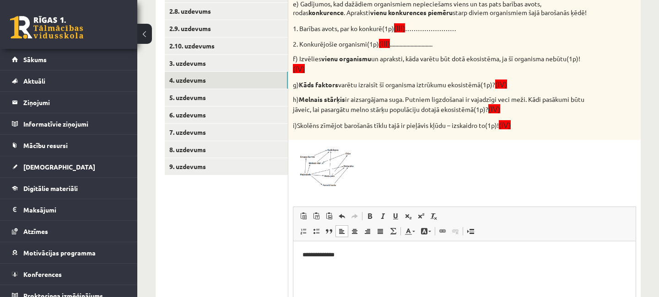
scroll to position [395, 0]
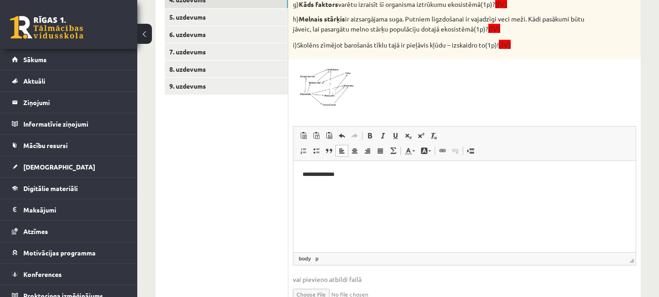
click at [358, 171] on p "**********" at bounding box center [464, 175] width 324 height 10
click at [337, 174] on p "**********" at bounding box center [464, 175] width 324 height 10
click at [397, 178] on p "**********" at bounding box center [464, 175] width 324 height 10
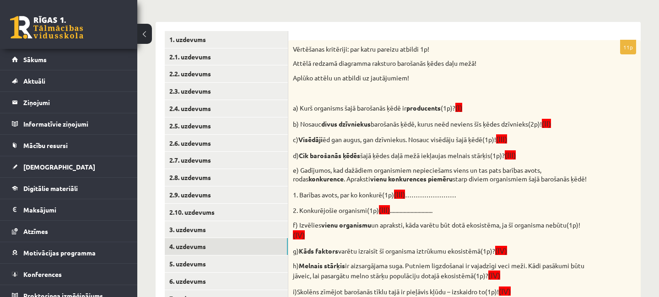
scroll to position [296, 0]
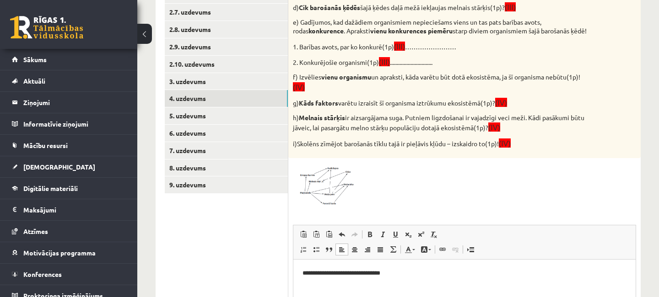
click at [340, 191] on img at bounding box center [327, 185] width 69 height 44
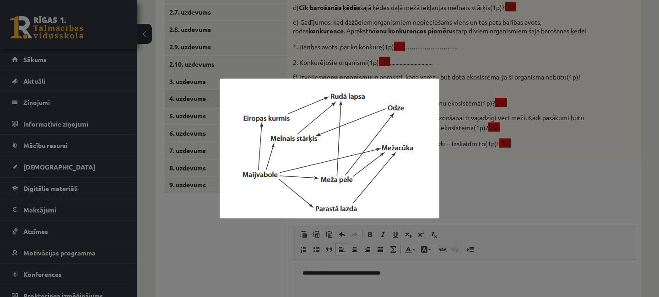
click at [407, 272] on div at bounding box center [329, 148] width 659 height 297
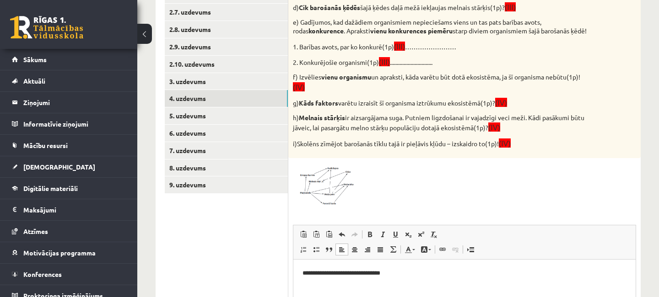
click at [407, 270] on p "**********" at bounding box center [464, 274] width 324 height 10
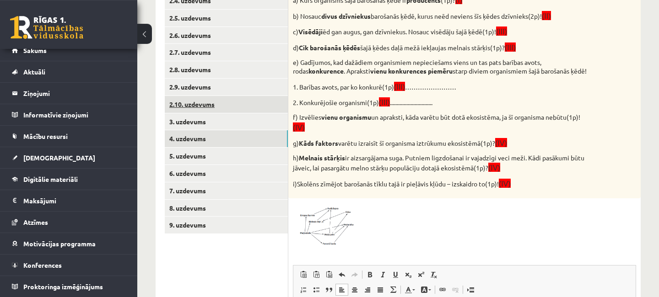
scroll to position [194, 0]
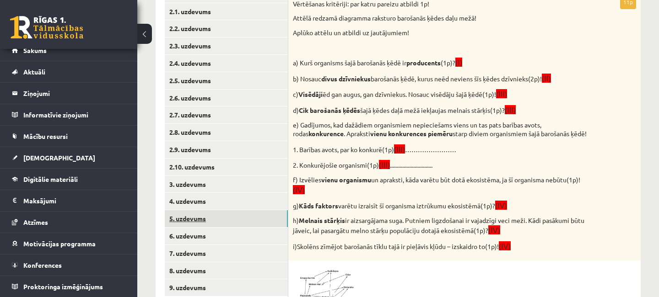
click at [203, 217] on link "5. uzdevums" at bounding box center [226, 218] width 123 height 17
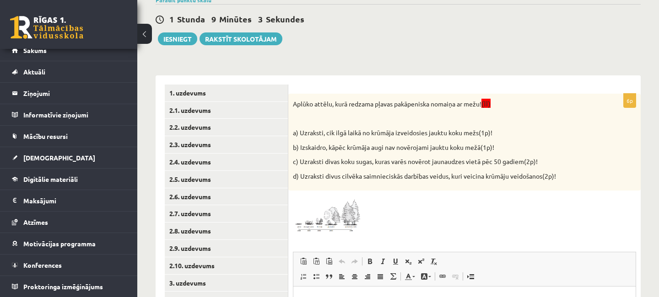
scroll to position [0, 0]
click at [343, 219] on img at bounding box center [327, 214] width 69 height 38
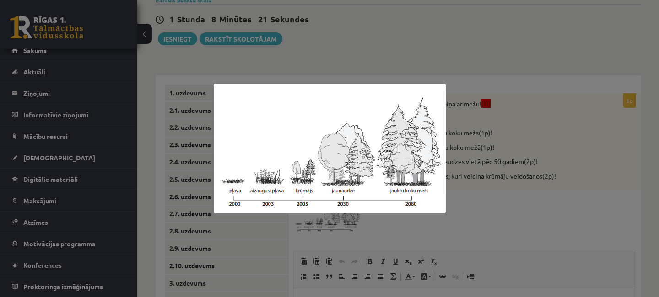
click at [533, 224] on div at bounding box center [329, 148] width 659 height 297
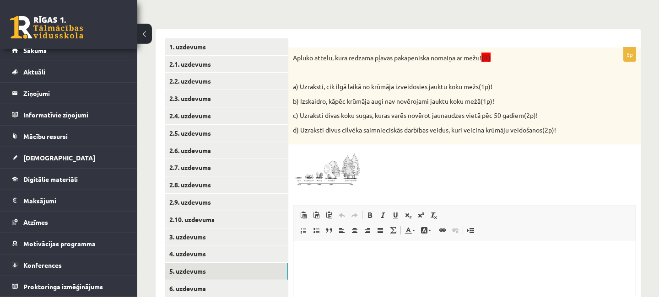
scroll to position [144, 0]
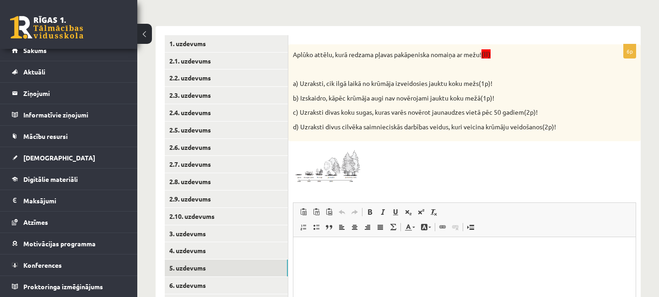
click at [326, 247] on p "Визуальный текстовый редактор, wiswyg-editor-user-answer-47024835092820" at bounding box center [464, 252] width 324 height 10
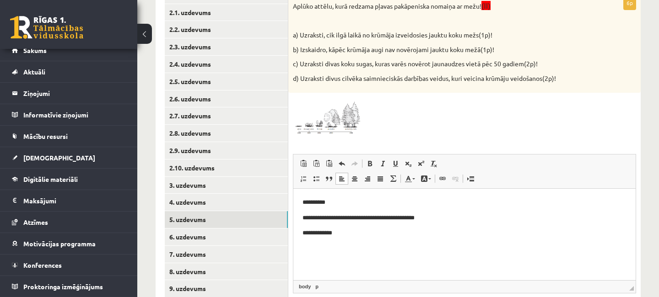
scroll to position [194, 0]
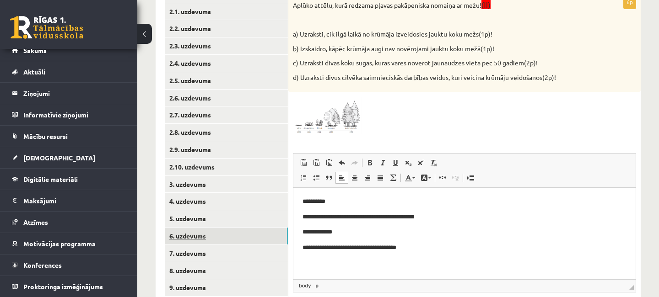
drag, startPoint x: 202, startPoint y: 235, endPoint x: 27, endPoint y: 54, distance: 251.7
click at [202, 235] on link "6. uzdevums" at bounding box center [226, 236] width 123 height 17
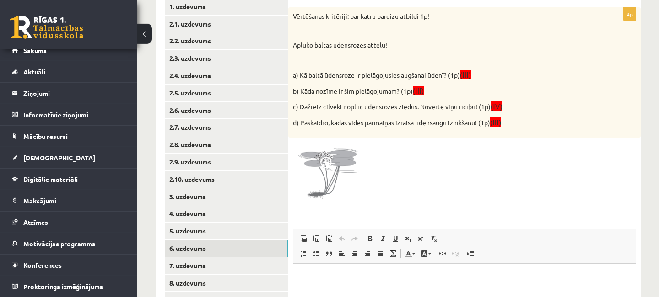
scroll to position [182, 0]
click at [332, 274] on p "Визуальный текстовый редактор, wiswyg-editor-user-answer-47025012446720" at bounding box center [464, 277] width 324 height 10
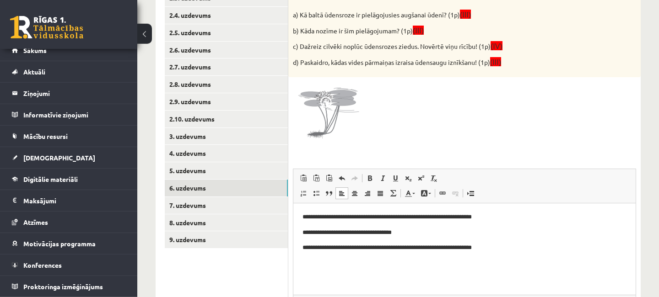
scroll to position [246, 0]
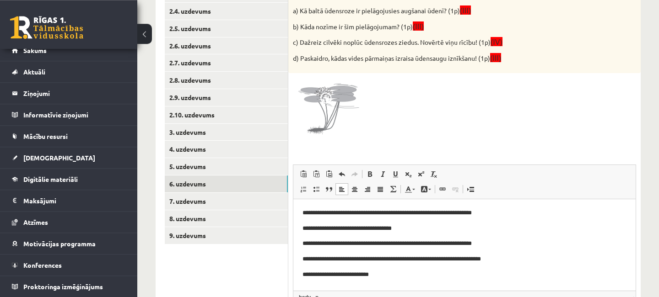
click at [305, 276] on p "**********" at bounding box center [464, 275] width 324 height 10
click at [311, 276] on p "**********" at bounding box center [464, 275] width 324 height 10
drag, startPoint x: 511, startPoint y: 258, endPoint x: 523, endPoint y: 259, distance: 12.0
click at [512, 258] on p "**********" at bounding box center [464, 260] width 324 height 10
click at [397, 276] on p "**********" at bounding box center [464, 275] width 324 height 10
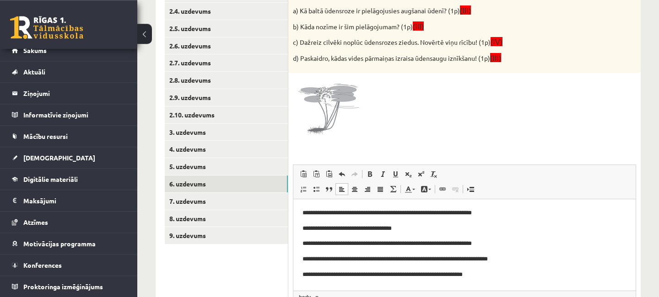
click at [495, 242] on p "**********" at bounding box center [464, 244] width 324 height 10
click at [497, 244] on p "**********" at bounding box center [464, 244] width 324 height 10
click at [488, 245] on p "**********" at bounding box center [464, 244] width 324 height 10
click at [578, 242] on p "**********" at bounding box center [464, 244] width 324 height 10
click at [501, 276] on p "**********" at bounding box center [464, 275] width 324 height 10
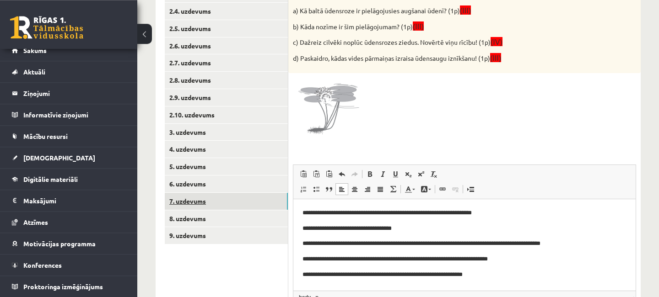
click at [215, 203] on link "7. uzdevums" at bounding box center [226, 201] width 123 height 17
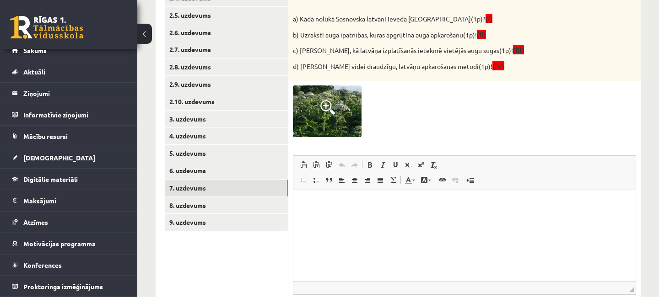
scroll to position [270, 0]
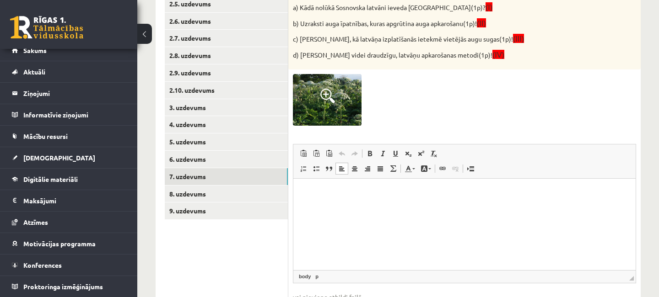
click at [328, 202] on html at bounding box center [464, 223] width 342 height 91
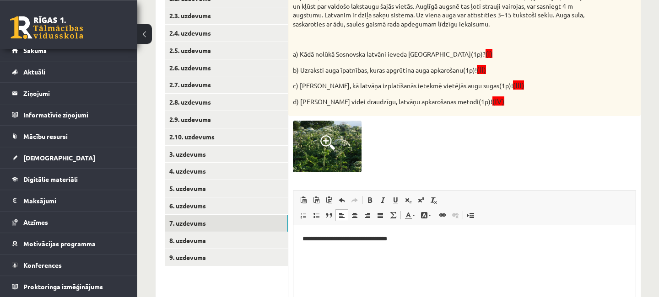
scroll to position [221, 0]
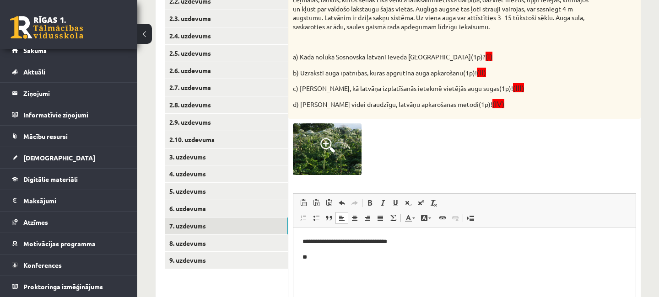
click at [370, 242] on p "**********" at bounding box center [464, 242] width 324 height 10
click at [435, 243] on p "**********" at bounding box center [464, 242] width 324 height 10
click at [343, 264] on html "**********" at bounding box center [464, 273] width 342 height 91
click at [334, 255] on p "**" at bounding box center [464, 258] width 324 height 10
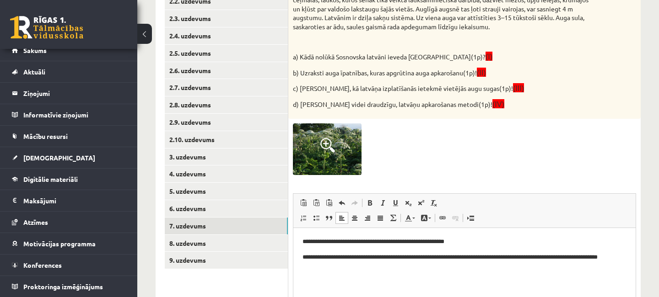
click at [436, 257] on p "**********" at bounding box center [464, 262] width 324 height 19
click at [475, 267] on p "**********" at bounding box center [464, 262] width 324 height 19
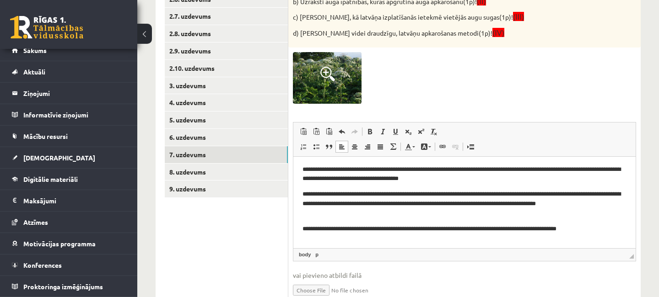
scroll to position [17, 0]
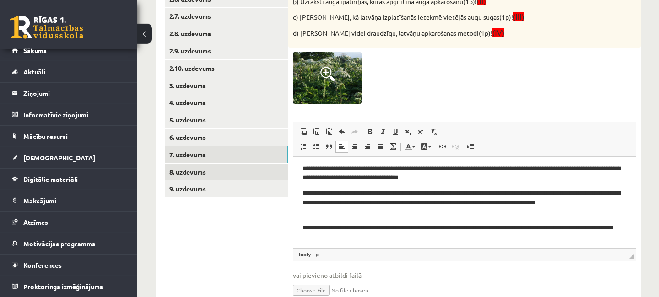
click at [207, 171] on link "8. uzdevums" at bounding box center [226, 172] width 123 height 17
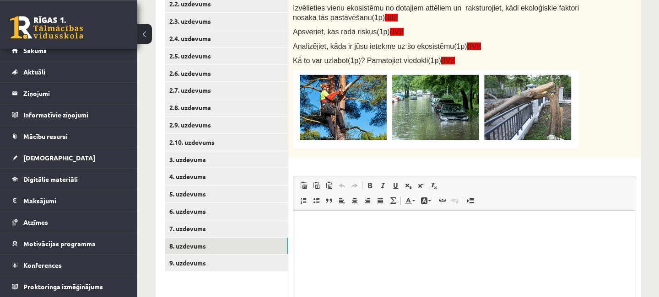
scroll to position [221, 0]
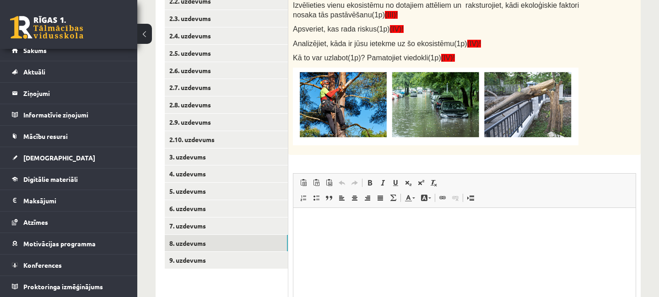
click at [341, 226] on html at bounding box center [464, 253] width 342 height 91
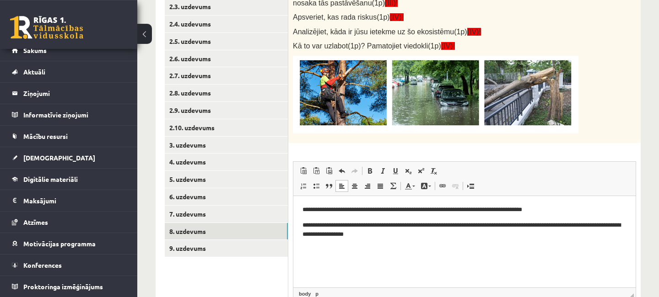
scroll to position [270, 0]
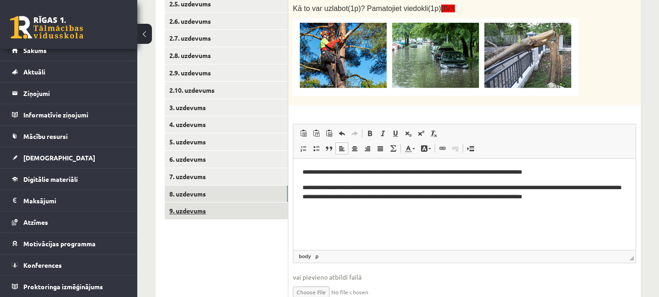
click at [196, 209] on link "9. uzdevums" at bounding box center [226, 211] width 123 height 17
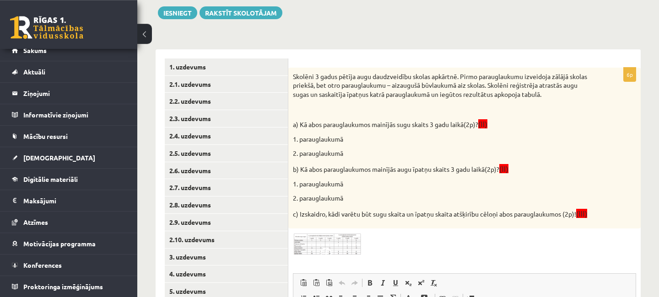
scroll to position [122, 0]
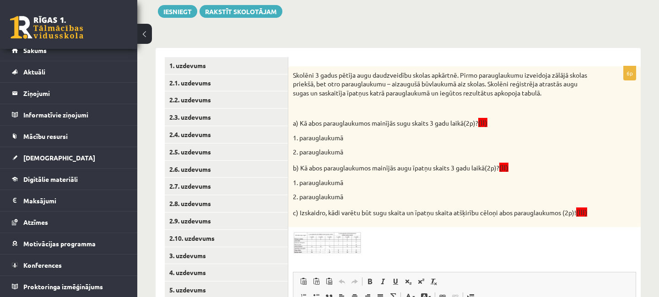
click at [348, 253] on img at bounding box center [327, 243] width 69 height 22
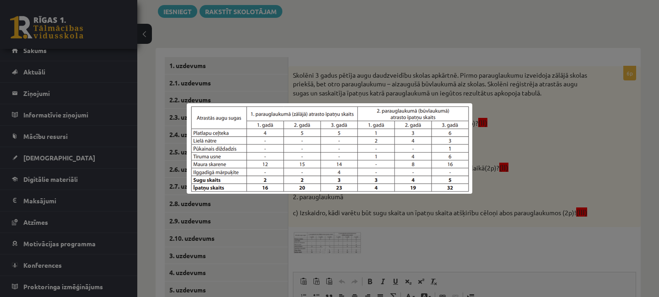
click at [479, 250] on div at bounding box center [329, 148] width 659 height 297
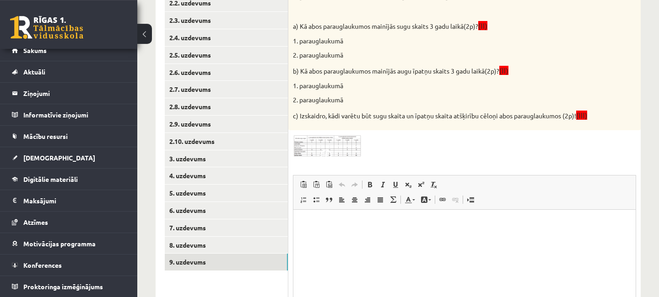
scroll to position [221, 0]
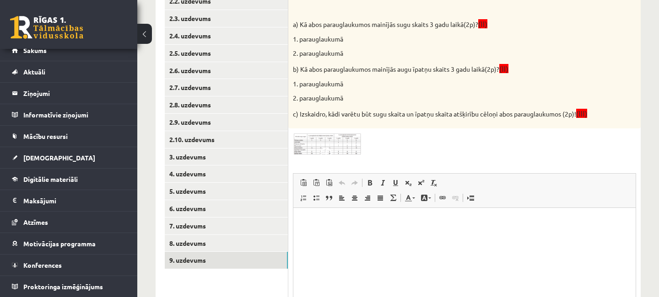
click at [349, 147] on img at bounding box center [327, 144] width 69 height 22
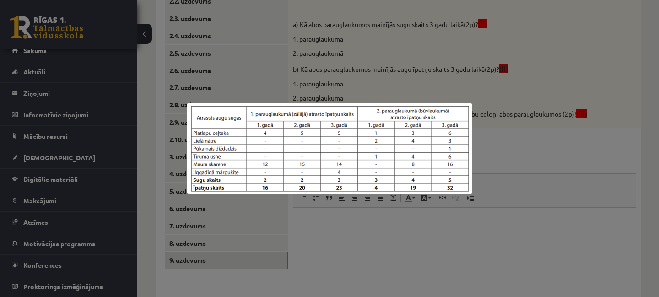
drag, startPoint x: 472, startPoint y: 254, endPoint x: 466, endPoint y: 252, distance: 6.2
click at [471, 254] on div at bounding box center [329, 148] width 659 height 297
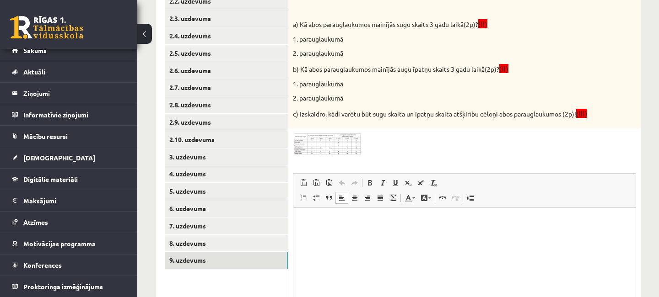
click at [338, 220] on p "Визуальный текстовый редактор, wiswyg-editor-user-answer-47024926531280" at bounding box center [464, 222] width 324 height 10
drag, startPoint x: 308, startPoint y: 221, endPoint x: 337, endPoint y: 230, distance: 30.7
click at [309, 221] on p "**********" at bounding box center [464, 222] width 324 height 10
click at [307, 222] on p "**********" at bounding box center [464, 222] width 324 height 10
click at [442, 219] on p "**********" at bounding box center [464, 222] width 324 height 10
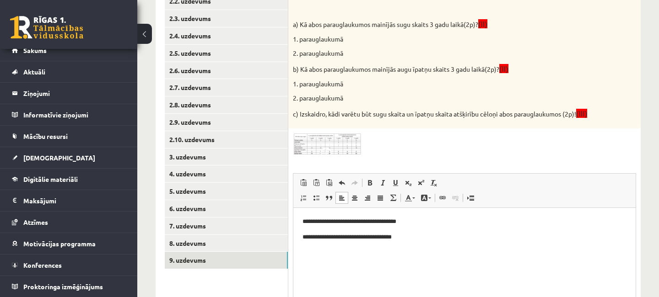
click at [297, 217] on html "**********" at bounding box center [464, 253] width 342 height 91
click at [441, 237] on p "**********" at bounding box center [464, 237] width 324 height 10
drag, startPoint x: 308, startPoint y: 220, endPoint x: 351, endPoint y: 220, distance: 42.5
click at [354, 221] on p "**********" at bounding box center [464, 222] width 324 height 10
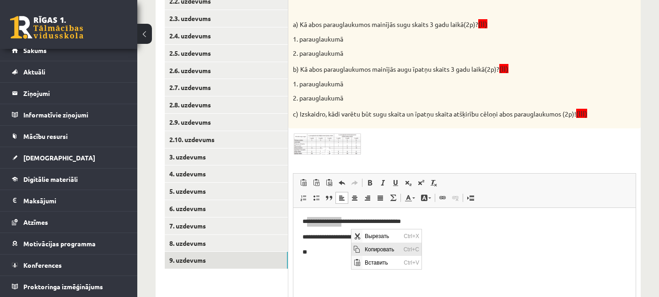
click at [387, 252] on span "Копировать" at bounding box center [381, 249] width 39 height 13
click at [317, 256] on p "**" at bounding box center [464, 252] width 324 height 10
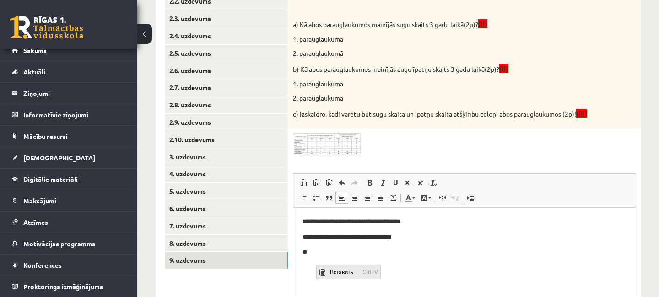
click at [331, 271] on span "Вставить" at bounding box center [344, 272] width 32 height 13
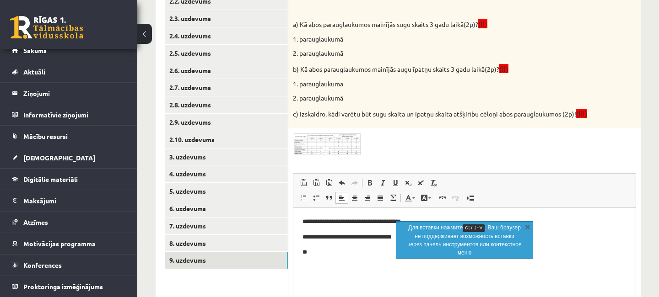
click at [500, 260] on body "**********" at bounding box center [464, 252] width 324 height 71
click at [525, 226] on link "X" at bounding box center [527, 226] width 9 height 9
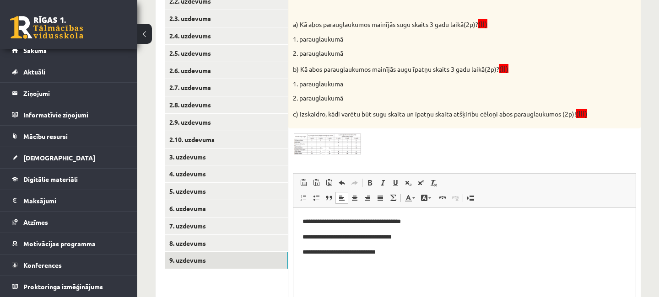
click at [347, 153] on img at bounding box center [327, 144] width 69 height 22
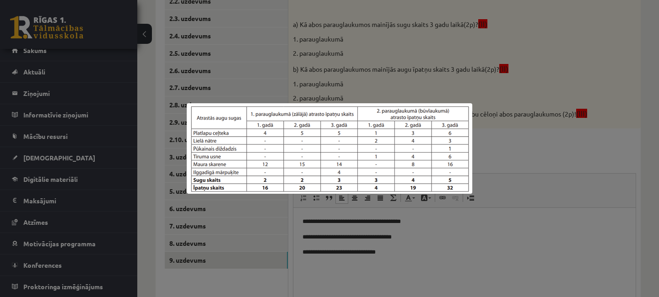
drag, startPoint x: 469, startPoint y: 275, endPoint x: 454, endPoint y: 269, distance: 16.6
click at [470, 275] on div at bounding box center [329, 148] width 659 height 297
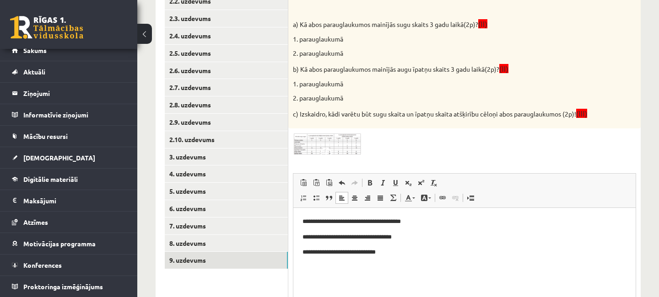
click at [409, 254] on p "**********" at bounding box center [464, 252] width 324 height 10
click at [313, 266] on p "Визуальный текстовый редактор, wiswyg-editor-user-answer-47024926531280" at bounding box center [464, 268] width 324 height 10
click at [356, 253] on p "**********" at bounding box center [464, 252] width 324 height 10
click at [359, 270] on p "**********" at bounding box center [464, 268] width 324 height 10
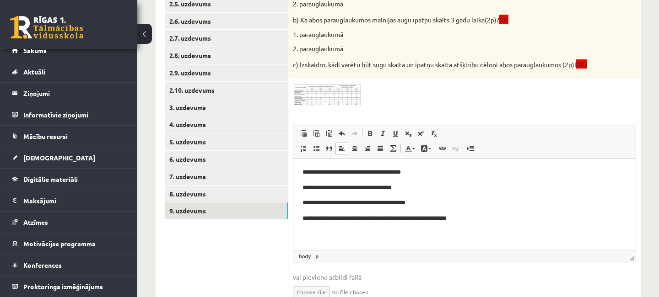
click at [336, 106] on img at bounding box center [327, 95] width 69 height 22
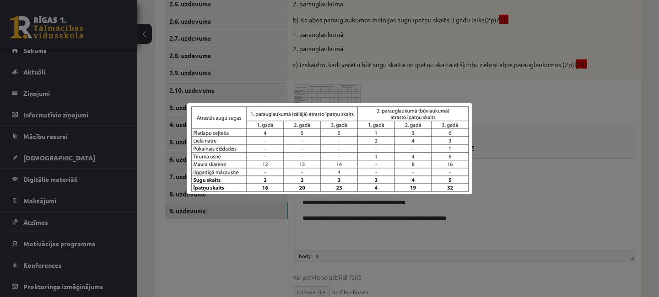
click at [519, 237] on div at bounding box center [329, 148] width 659 height 297
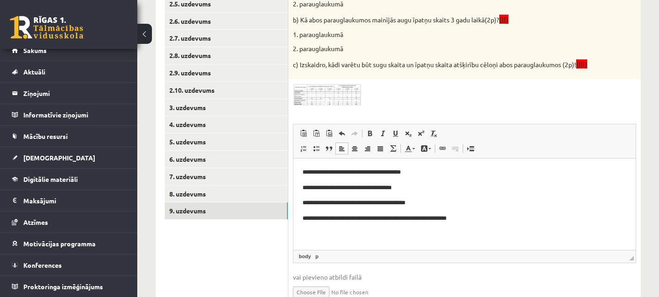
click at [479, 218] on p "**********" at bounding box center [464, 219] width 324 height 10
click at [380, 235] on p "**********" at bounding box center [464, 234] width 324 height 10
click at [382, 233] on p "**********" at bounding box center [464, 234] width 324 height 10
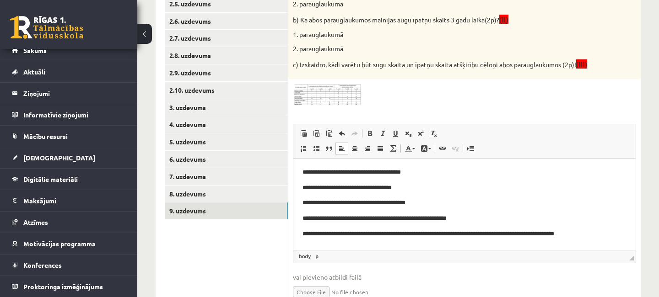
click at [611, 229] on body "**********" at bounding box center [464, 226] width 324 height 118
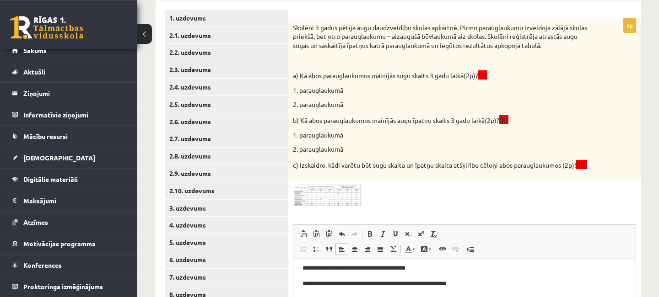
scroll to position [23, 0]
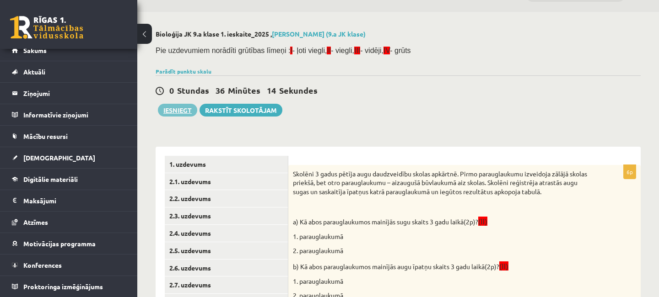
click at [186, 111] on button "Iesniegt" at bounding box center [177, 110] width 39 height 13
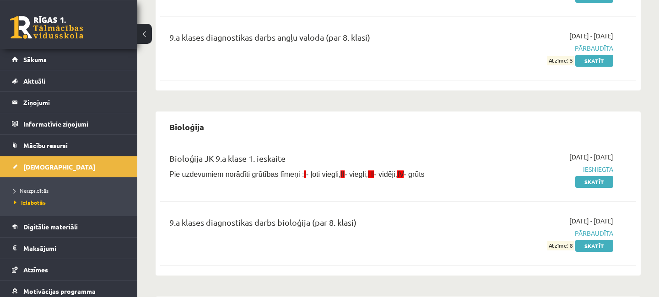
scroll to position [99, 0]
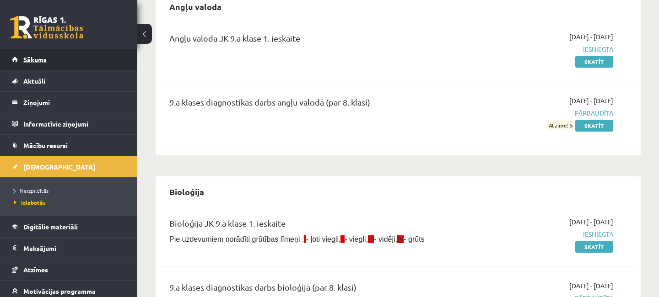
click at [45, 60] on span "Sākums" at bounding box center [34, 59] width 23 height 8
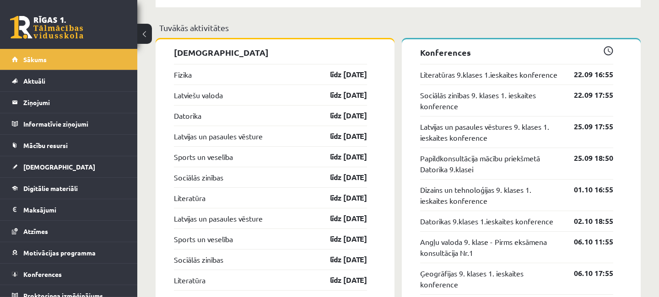
scroll to position [889, 0]
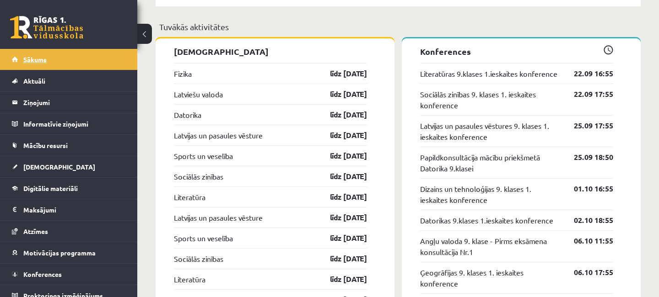
click at [41, 56] on link "Sākums" at bounding box center [69, 59] width 114 height 21
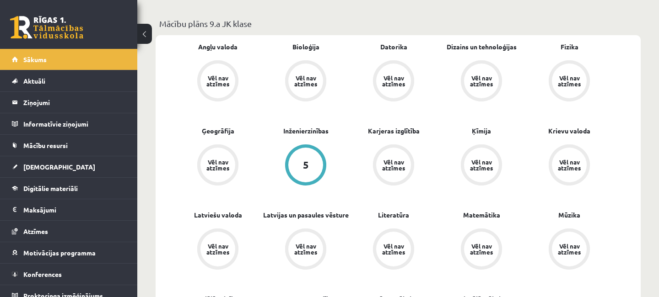
scroll to position [458, 0]
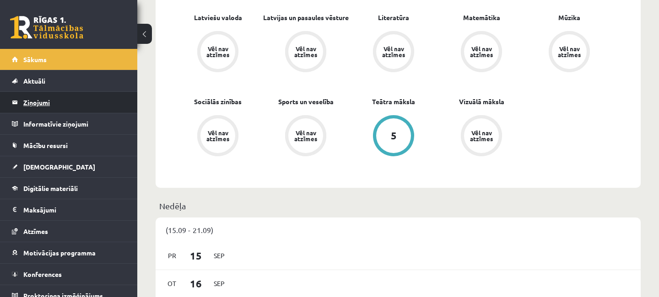
click at [44, 102] on legend "Ziņojumi 0" at bounding box center [74, 102] width 102 height 21
